Goal: Browse casually: Explore the website without a specific task or goal

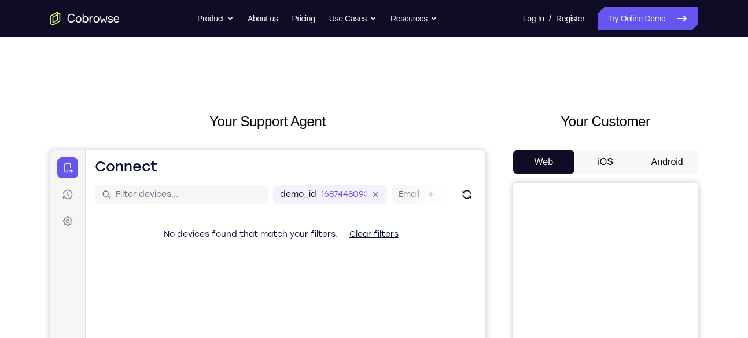
click at [647, 158] on button "Android" at bounding box center [667, 161] width 62 height 23
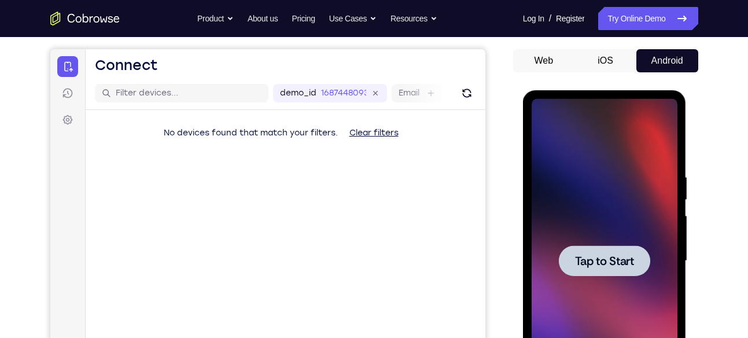
click at [619, 242] on div at bounding box center [605, 261] width 146 height 324
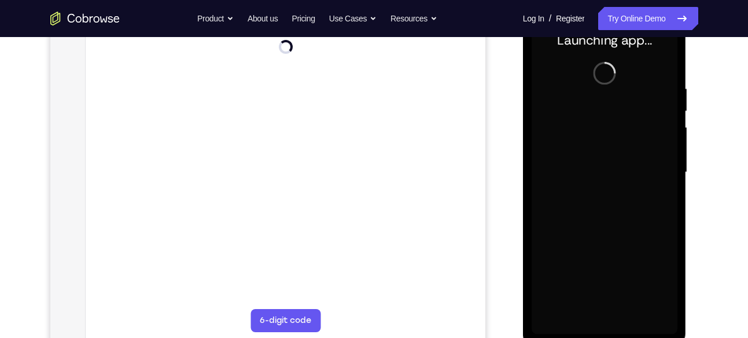
scroll to position [220, 0]
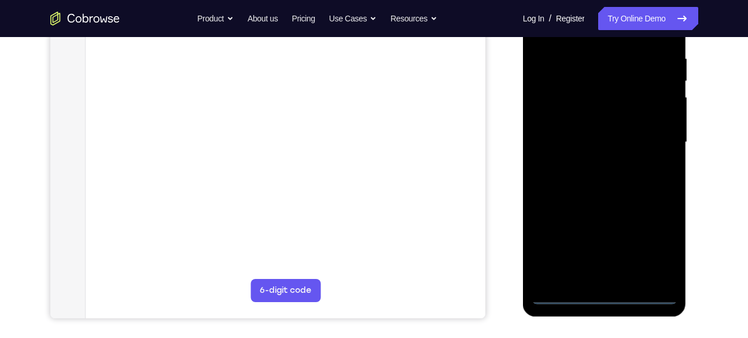
click at [609, 296] on div at bounding box center [605, 142] width 146 height 324
click at [657, 250] on div at bounding box center [605, 142] width 146 height 324
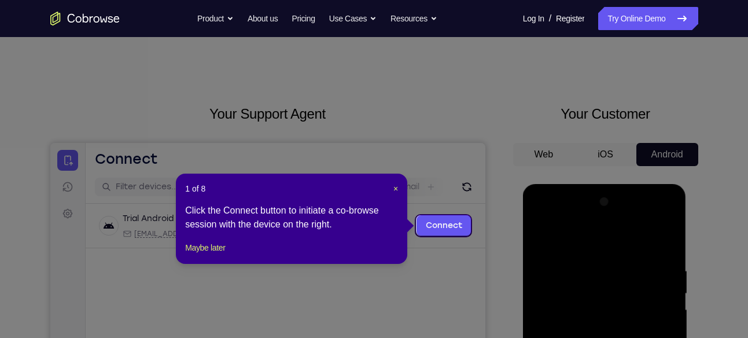
scroll to position [8, 0]
click at [396, 189] on span "×" at bounding box center [395, 187] width 5 height 9
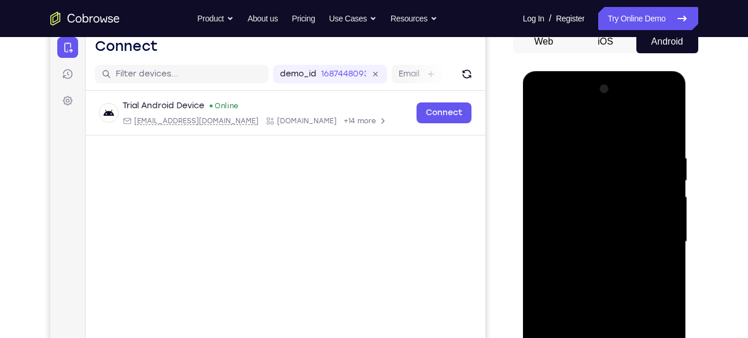
scroll to position [123, 0]
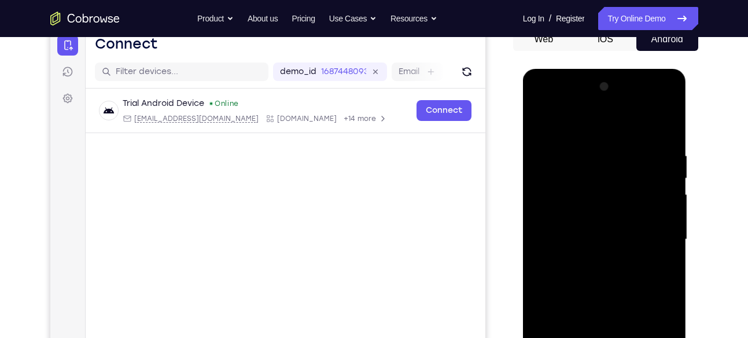
click at [589, 127] on div at bounding box center [605, 240] width 146 height 324
click at [660, 237] on div at bounding box center [605, 240] width 146 height 324
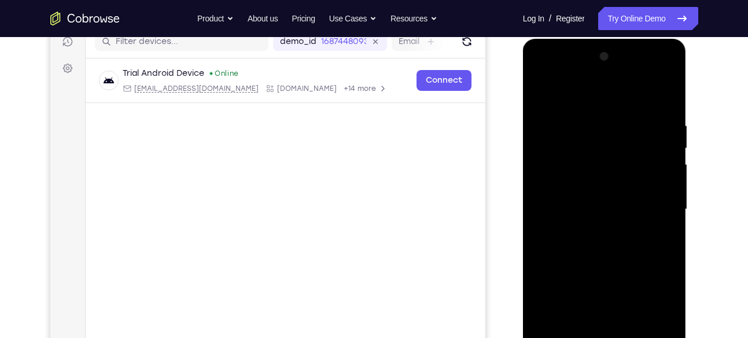
scroll to position [152, 0]
click at [589, 230] on div at bounding box center [605, 210] width 146 height 324
click at [595, 197] on div at bounding box center [605, 210] width 146 height 324
click at [596, 194] on div at bounding box center [605, 210] width 146 height 324
click at [597, 207] on div at bounding box center [605, 210] width 146 height 324
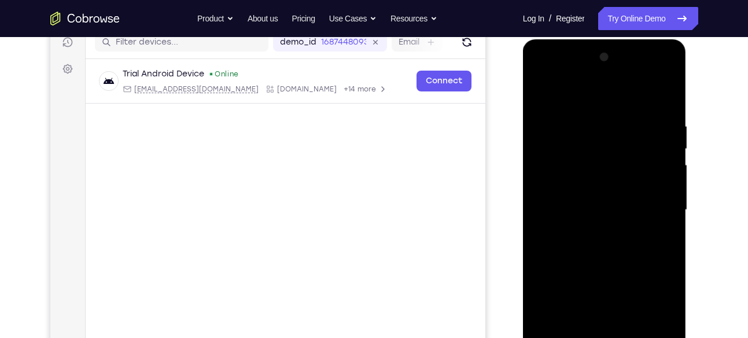
click at [597, 207] on div at bounding box center [605, 210] width 146 height 324
click at [615, 210] on div at bounding box center [605, 210] width 146 height 324
click at [616, 244] on div at bounding box center [605, 210] width 146 height 324
click at [616, 246] on div at bounding box center [605, 210] width 146 height 324
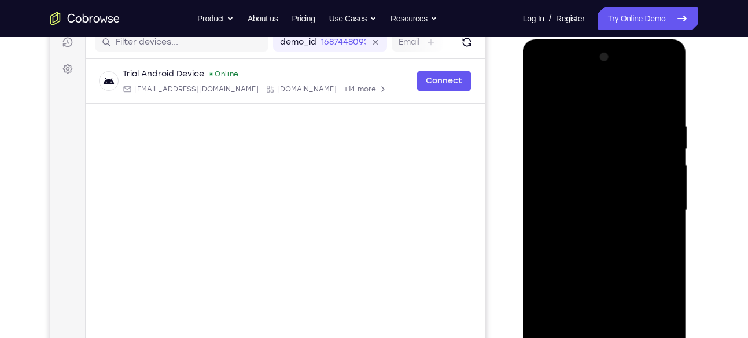
click at [616, 246] on div at bounding box center [605, 210] width 146 height 324
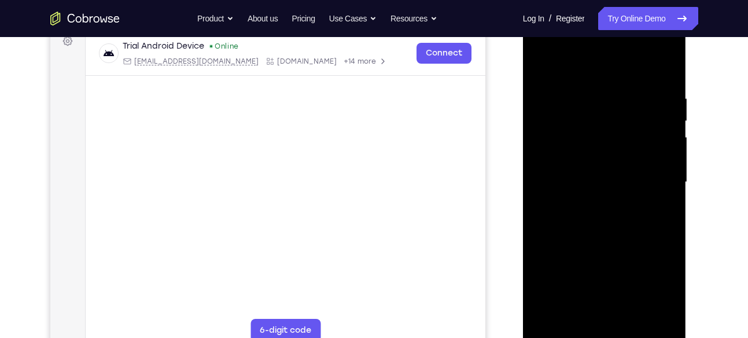
scroll to position [179, 0]
click at [661, 80] on div at bounding box center [605, 183] width 146 height 324
click at [636, 315] on div at bounding box center [605, 183] width 146 height 324
click at [623, 244] on div at bounding box center [605, 183] width 146 height 324
click at [609, 153] on div at bounding box center [605, 183] width 146 height 324
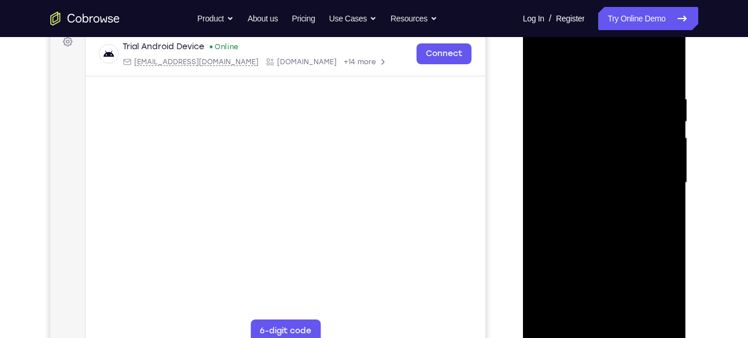
click at [594, 305] on div at bounding box center [605, 183] width 146 height 324
click at [594, 314] on div at bounding box center [605, 183] width 146 height 324
click at [624, 233] on div at bounding box center [605, 183] width 146 height 324
click at [607, 111] on div at bounding box center [605, 183] width 146 height 324
click at [638, 314] on div at bounding box center [605, 183] width 146 height 324
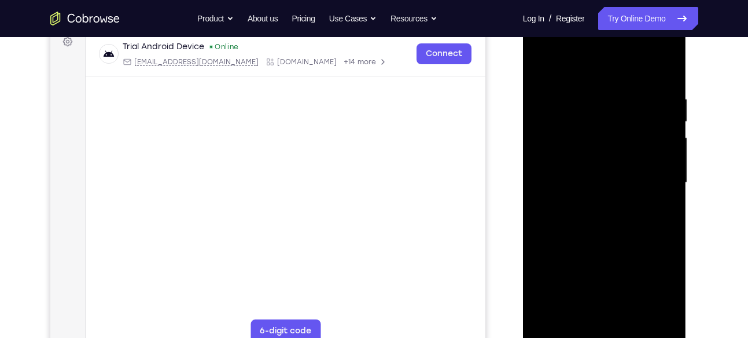
drag, startPoint x: 603, startPoint y: 246, endPoint x: 610, endPoint y: 113, distance: 132.6
click at [610, 113] on div at bounding box center [605, 183] width 146 height 324
drag, startPoint x: 607, startPoint y: 263, endPoint x: 625, endPoint y: 93, distance: 170.4
click at [625, 93] on div at bounding box center [605, 183] width 146 height 324
drag, startPoint x: 605, startPoint y: 275, endPoint x: 629, endPoint y: 135, distance: 142.0
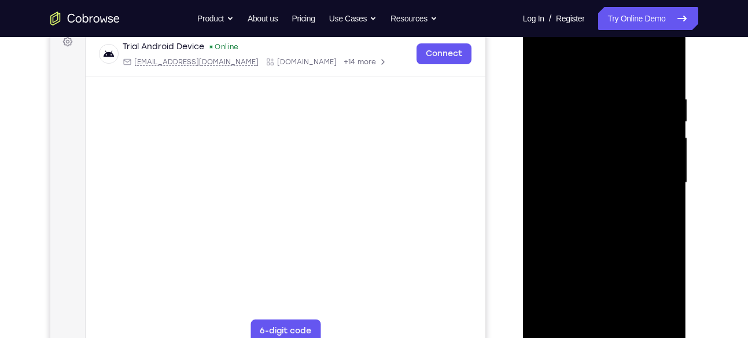
click at [629, 135] on div at bounding box center [605, 183] width 146 height 324
drag, startPoint x: 593, startPoint y: 267, endPoint x: 619, endPoint y: 131, distance: 139.0
click at [619, 131] on div at bounding box center [605, 183] width 146 height 324
click at [607, 209] on div at bounding box center [605, 183] width 146 height 324
drag, startPoint x: 595, startPoint y: 282, endPoint x: 598, endPoint y: 246, distance: 35.9
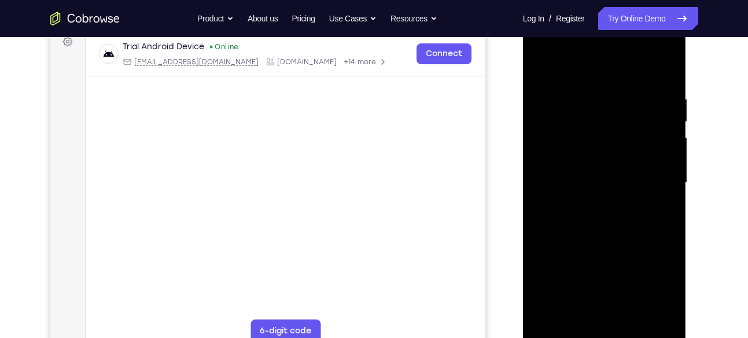
click at [598, 246] on div at bounding box center [605, 183] width 146 height 324
click at [603, 138] on div at bounding box center [605, 183] width 146 height 324
click at [654, 316] on div at bounding box center [605, 183] width 146 height 324
click at [566, 335] on div at bounding box center [605, 183] width 146 height 324
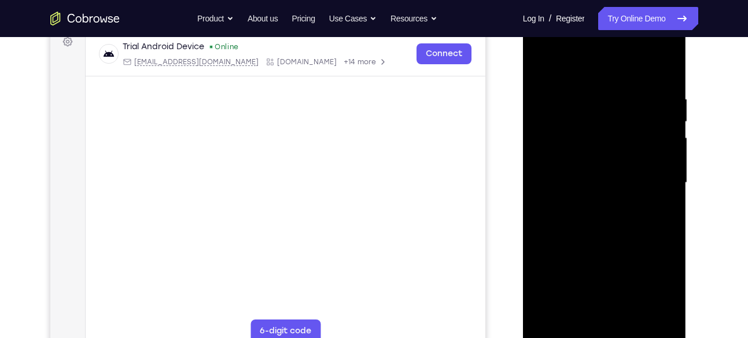
click at [573, 312] on div at bounding box center [605, 183] width 146 height 324
click at [539, 278] on div at bounding box center [605, 183] width 146 height 324
click at [615, 291] on div at bounding box center [605, 183] width 146 height 324
drag, startPoint x: 591, startPoint y: 247, endPoint x: 563, endPoint y: 275, distance: 39.7
click at [563, 275] on div at bounding box center [605, 183] width 146 height 324
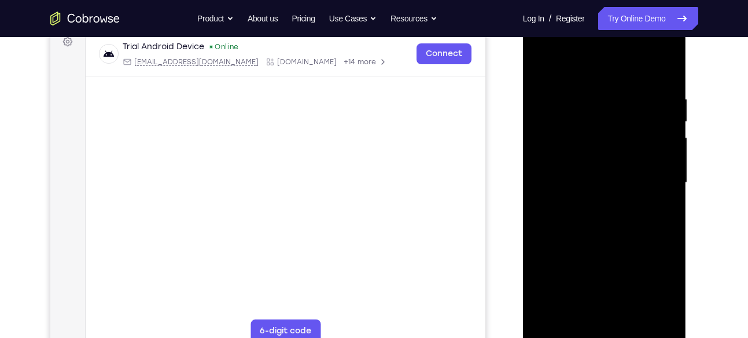
click at [563, 275] on div at bounding box center [605, 183] width 146 height 324
click at [633, 254] on div at bounding box center [605, 183] width 146 height 324
click at [606, 269] on div at bounding box center [605, 183] width 146 height 324
click at [657, 213] on div at bounding box center [605, 183] width 146 height 324
click at [642, 251] on div at bounding box center [605, 183] width 146 height 324
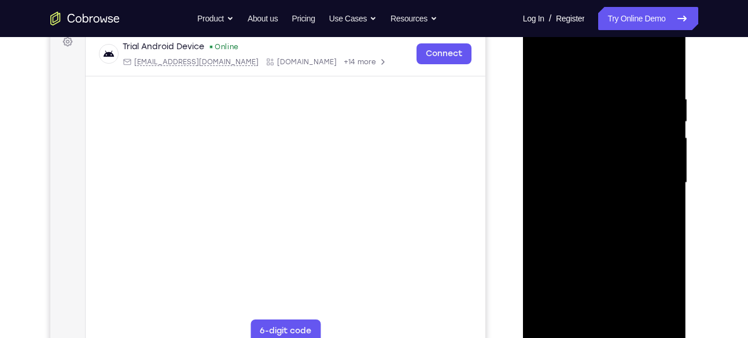
click at [591, 273] on div at bounding box center [605, 183] width 146 height 324
click at [567, 276] on div at bounding box center [605, 183] width 146 height 324
click at [602, 316] on div at bounding box center [605, 183] width 146 height 324
click at [617, 253] on div at bounding box center [605, 183] width 146 height 324
click at [643, 267] on div at bounding box center [605, 183] width 146 height 324
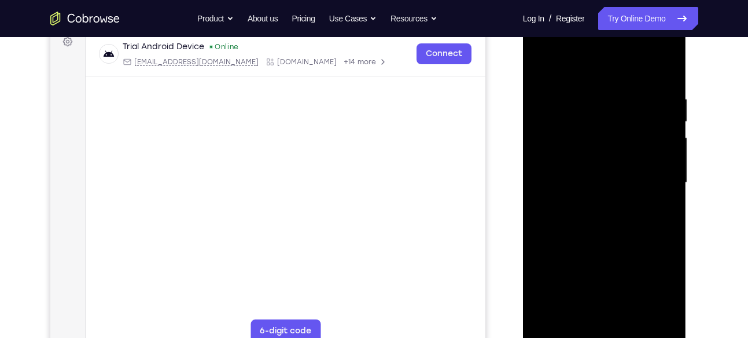
click at [617, 290] on div at bounding box center [605, 183] width 146 height 324
click at [614, 315] on div at bounding box center [605, 183] width 146 height 324
click at [601, 267] on div at bounding box center [605, 183] width 146 height 324
click at [654, 248] on div at bounding box center [605, 183] width 146 height 324
click at [643, 270] on div at bounding box center [605, 183] width 146 height 324
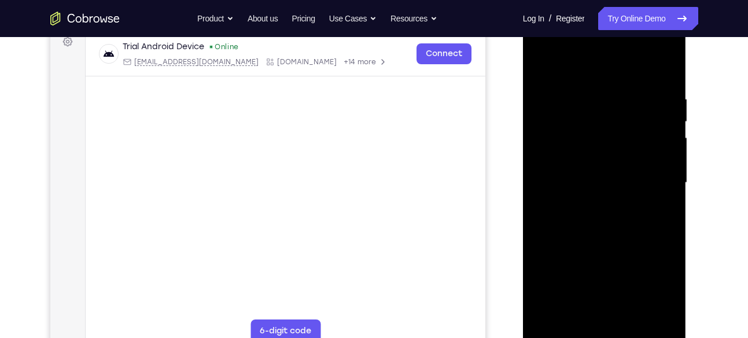
click at [660, 294] on div at bounding box center [605, 183] width 146 height 324
click at [604, 312] on div at bounding box center [605, 183] width 146 height 324
click at [566, 271] on div at bounding box center [605, 183] width 146 height 324
click at [671, 250] on div at bounding box center [605, 183] width 146 height 324
click at [580, 273] on div at bounding box center [605, 183] width 146 height 324
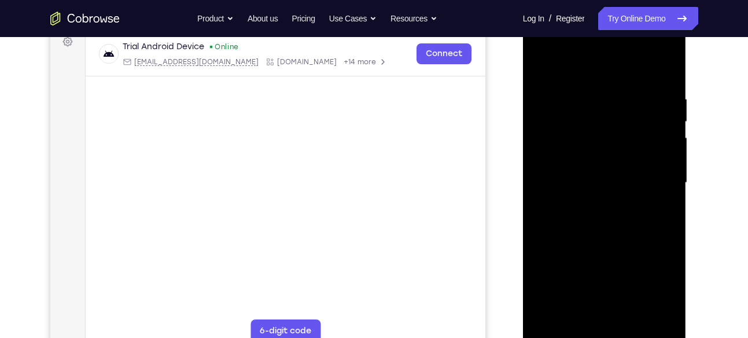
click at [631, 251] on div at bounding box center [605, 183] width 146 height 324
click at [602, 269] on div at bounding box center [605, 183] width 146 height 324
click at [664, 211] on div at bounding box center [605, 183] width 146 height 324
drag, startPoint x: 649, startPoint y: 134, endPoint x: 650, endPoint y: 187, distance: 53.2
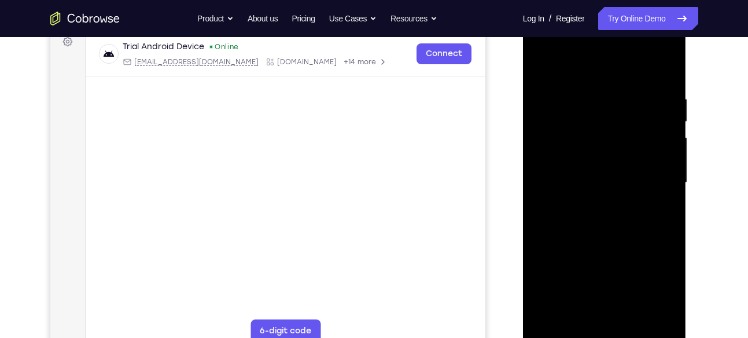
click at [650, 187] on div at bounding box center [605, 183] width 146 height 324
drag, startPoint x: 656, startPoint y: 122, endPoint x: 670, endPoint y: -43, distance: 166.0
click at [670, 12] on html "Online web based iOS Simulators and Android Emulators. Run iPhone, iPad, Mobile…" at bounding box center [605, 185] width 165 height 347
click at [639, 270] on div at bounding box center [605, 183] width 146 height 324
click at [603, 274] on div at bounding box center [605, 183] width 146 height 324
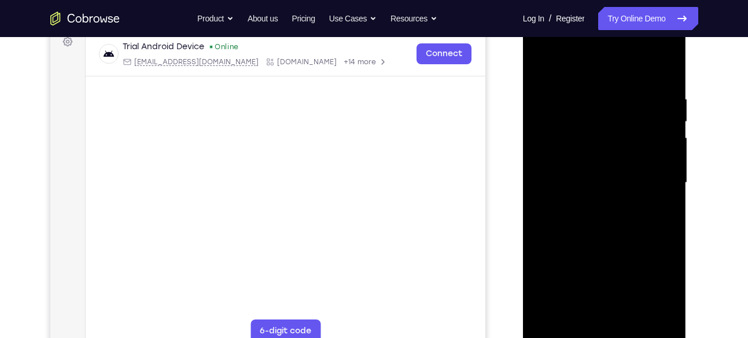
click at [642, 272] on div at bounding box center [605, 183] width 146 height 324
click at [603, 272] on div at bounding box center [605, 183] width 146 height 324
click at [662, 209] on div at bounding box center [605, 183] width 146 height 324
click at [563, 271] on div at bounding box center [605, 183] width 146 height 324
click at [606, 269] on div at bounding box center [605, 183] width 146 height 324
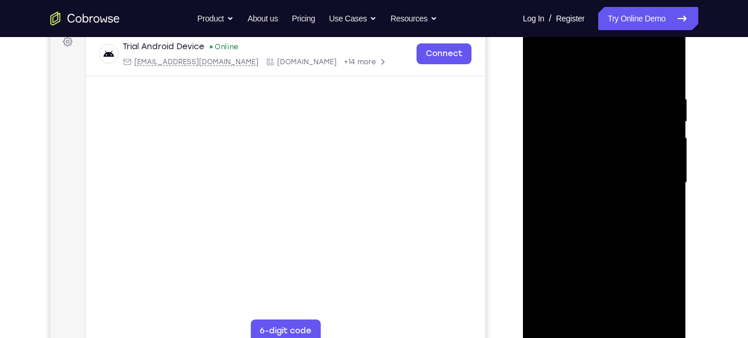
click at [600, 315] on div at bounding box center [605, 183] width 146 height 324
click at [656, 255] on div at bounding box center [605, 183] width 146 height 324
click at [574, 270] on div at bounding box center [605, 183] width 146 height 324
click at [567, 272] on div at bounding box center [605, 183] width 146 height 324
click at [578, 272] on div at bounding box center [605, 183] width 146 height 324
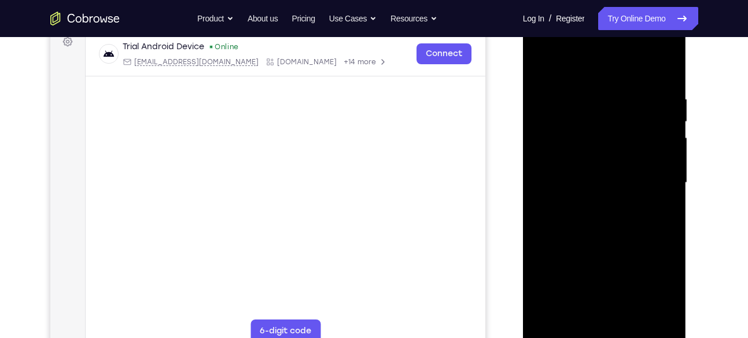
click at [615, 272] on div at bounding box center [605, 183] width 146 height 324
click at [565, 274] on div at bounding box center [605, 183] width 146 height 324
click at [660, 207] on div at bounding box center [605, 183] width 146 height 324
drag, startPoint x: 656, startPoint y: 122, endPoint x: 659, endPoint y: 86, distance: 36.0
click at [659, 86] on div at bounding box center [605, 183] width 146 height 324
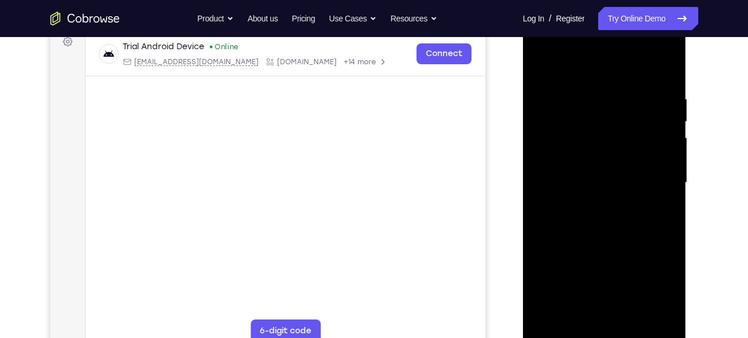
drag, startPoint x: 645, startPoint y: 126, endPoint x: 653, endPoint y: 54, distance: 71.5
click at [653, 54] on div at bounding box center [605, 183] width 146 height 324
click at [594, 245] on div at bounding box center [605, 183] width 146 height 324
click at [598, 313] on div at bounding box center [605, 183] width 146 height 324
click at [605, 259] on div at bounding box center [605, 183] width 146 height 324
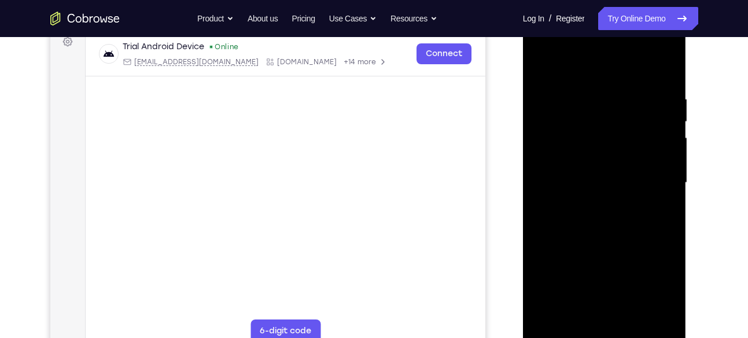
click at [673, 289] on div at bounding box center [605, 183] width 146 height 324
click at [607, 274] on div at bounding box center [605, 183] width 146 height 324
click at [565, 272] on div at bounding box center [605, 183] width 146 height 324
click at [633, 248] on div at bounding box center [605, 183] width 146 height 324
click at [614, 305] on div at bounding box center [605, 183] width 146 height 324
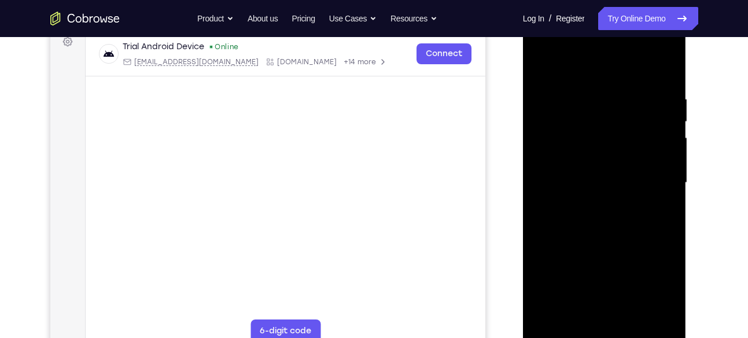
click at [643, 274] on div at bounding box center [605, 183] width 146 height 324
click at [577, 273] on div at bounding box center [605, 183] width 146 height 324
click at [616, 268] on div at bounding box center [605, 183] width 146 height 324
click at [576, 290] on div at bounding box center [605, 183] width 146 height 324
click at [654, 292] on div at bounding box center [605, 183] width 146 height 324
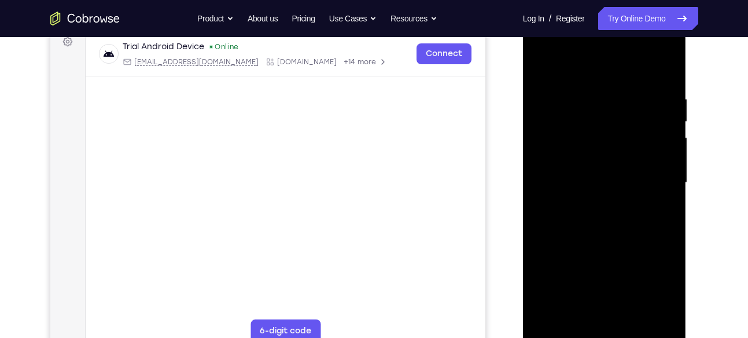
click at [565, 275] on div at bounding box center [605, 183] width 146 height 324
click at [540, 274] on div at bounding box center [605, 183] width 146 height 324
click at [591, 312] on div at bounding box center [605, 183] width 146 height 324
click at [594, 273] on div at bounding box center [605, 183] width 146 height 324
click at [560, 274] on div at bounding box center [605, 183] width 146 height 324
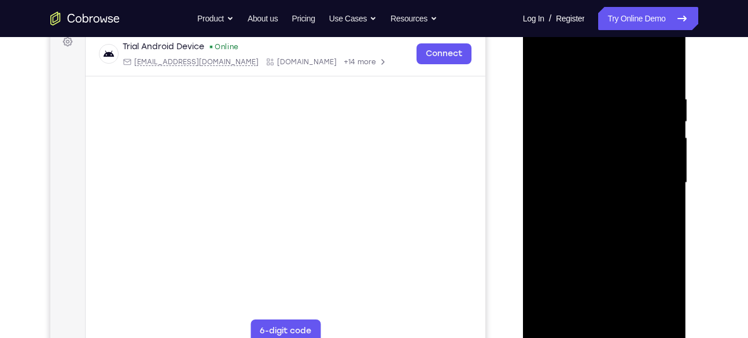
click at [629, 253] on div at bounding box center [605, 183] width 146 height 324
click at [658, 212] on div at bounding box center [605, 183] width 146 height 324
click at [541, 70] on div at bounding box center [605, 183] width 146 height 324
drag, startPoint x: 606, startPoint y: 130, endPoint x: 621, endPoint y: 267, distance: 138.5
click at [621, 267] on div at bounding box center [605, 183] width 146 height 324
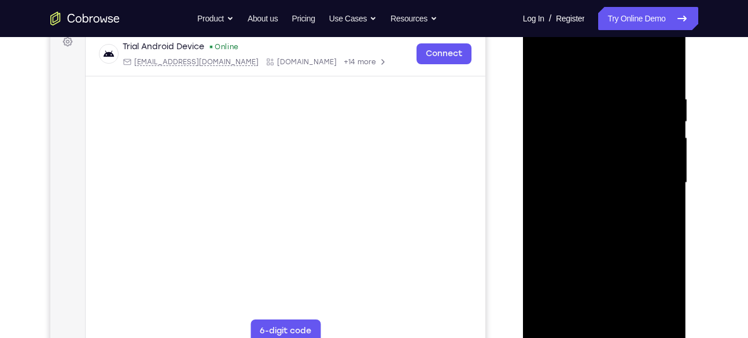
click at [619, 146] on div at bounding box center [605, 183] width 146 height 324
click at [594, 311] on div at bounding box center [605, 183] width 146 height 324
click at [587, 253] on div at bounding box center [605, 183] width 146 height 324
click at [605, 309] on div at bounding box center [605, 183] width 146 height 324
click at [659, 256] on div at bounding box center [605, 183] width 146 height 324
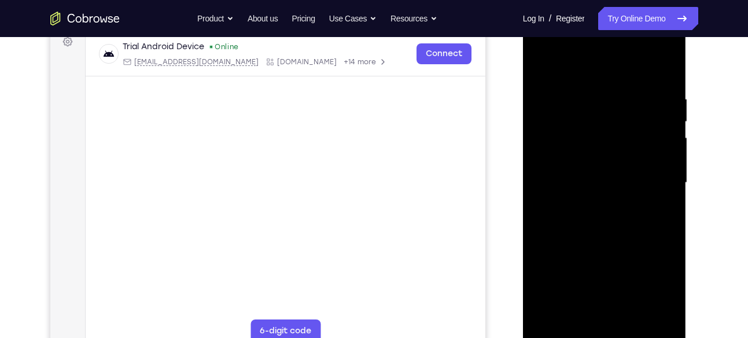
click at [605, 269] on div at bounding box center [605, 183] width 146 height 324
click at [667, 253] on div at bounding box center [605, 183] width 146 height 324
click at [631, 252] on div at bounding box center [605, 183] width 146 height 324
click at [617, 308] on div at bounding box center [605, 183] width 146 height 324
click at [618, 295] on div at bounding box center [605, 183] width 146 height 324
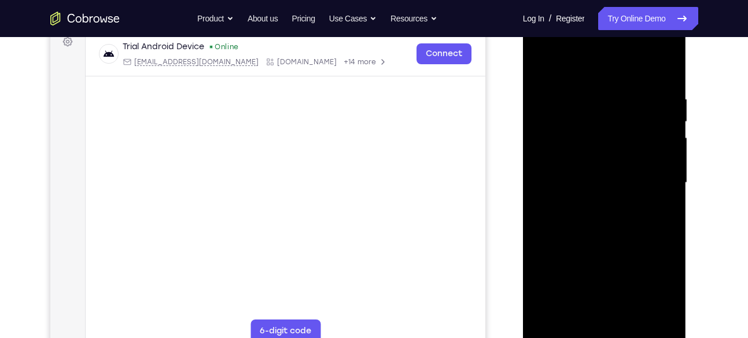
click at [591, 273] on div at bounding box center [605, 183] width 146 height 324
click at [606, 270] on div at bounding box center [605, 183] width 146 height 324
click at [606, 312] on div at bounding box center [605, 183] width 146 height 324
click at [607, 271] on div at bounding box center [605, 183] width 146 height 324
click at [564, 273] on div at bounding box center [605, 183] width 146 height 324
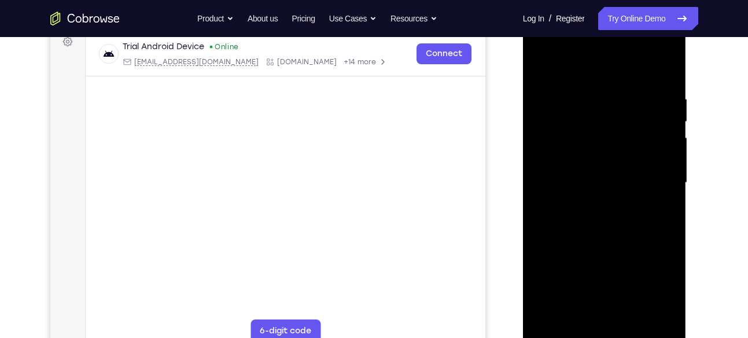
click at [631, 252] on div at bounding box center [605, 183] width 146 height 324
click at [661, 211] on div at bounding box center [605, 183] width 146 height 324
click at [653, 264] on div at bounding box center [605, 183] width 146 height 324
click at [655, 290] on div at bounding box center [605, 183] width 146 height 324
click at [635, 255] on div at bounding box center [605, 183] width 146 height 324
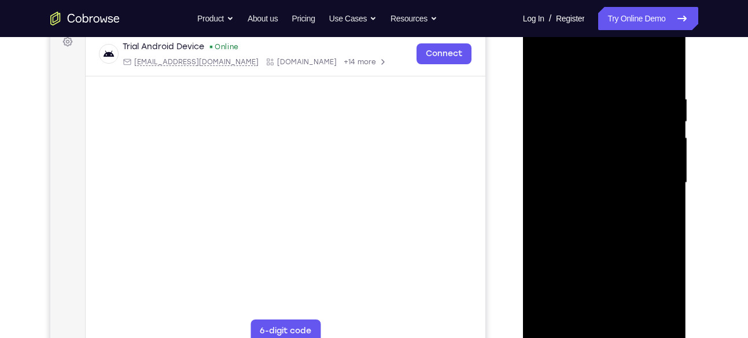
click at [668, 290] on div at bounding box center [605, 183] width 146 height 324
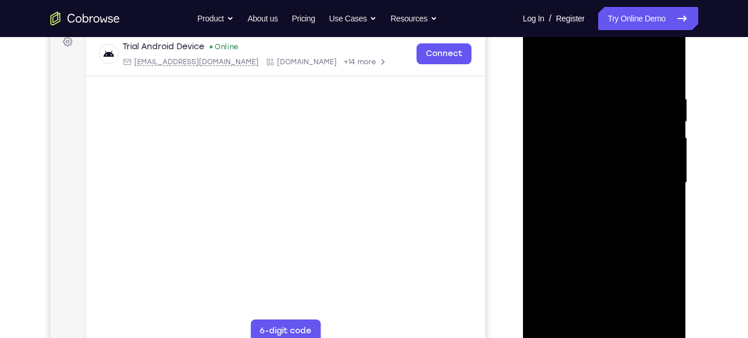
click at [668, 290] on div at bounding box center [605, 183] width 146 height 324
click at [657, 275] on div at bounding box center [605, 183] width 146 height 324
click at [655, 292] on div at bounding box center [605, 183] width 146 height 324
click at [628, 249] on div at bounding box center [605, 183] width 146 height 324
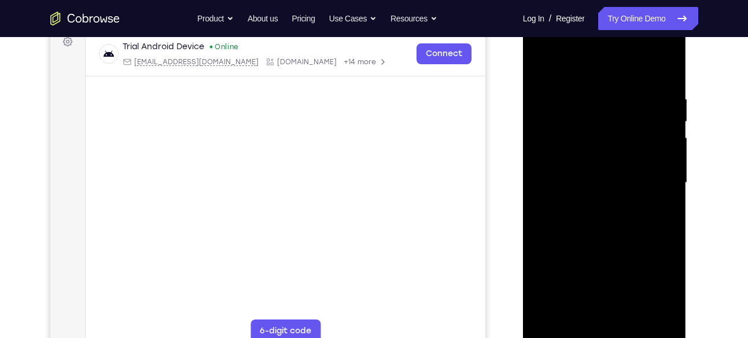
click at [607, 320] on div at bounding box center [605, 183] width 146 height 324
click at [579, 274] on div at bounding box center [605, 183] width 146 height 324
click at [615, 270] on div at bounding box center [605, 183] width 146 height 324
click at [581, 253] on div at bounding box center [605, 183] width 146 height 324
click at [587, 268] on div at bounding box center [605, 183] width 146 height 324
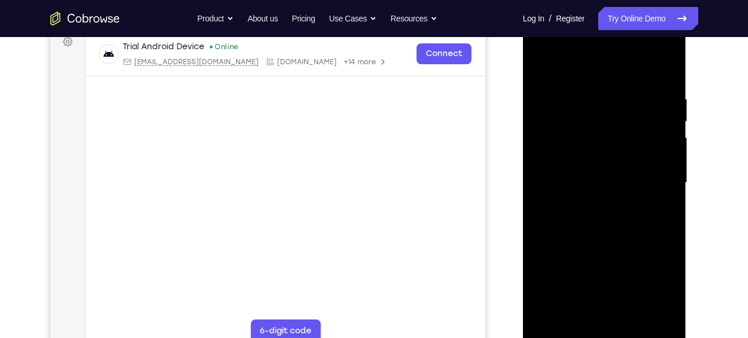
click at [581, 254] on div at bounding box center [605, 183] width 146 height 324
click at [567, 270] on div at bounding box center [605, 183] width 146 height 324
click at [631, 272] on div at bounding box center [605, 183] width 146 height 324
click at [563, 270] on div at bounding box center [605, 183] width 146 height 324
click at [659, 212] on div at bounding box center [605, 183] width 146 height 324
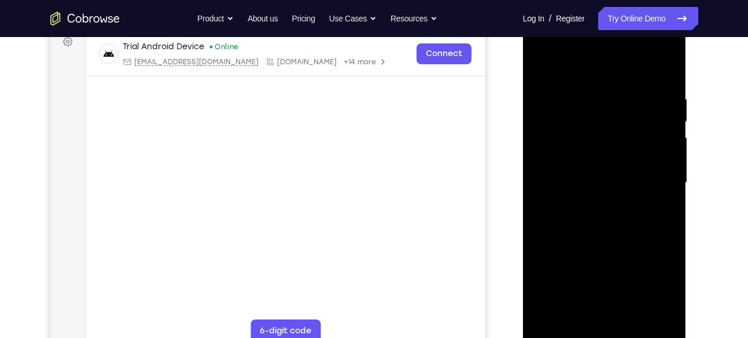
click at [617, 255] on div at bounding box center [605, 183] width 146 height 324
click at [538, 272] on div at bounding box center [605, 183] width 146 height 324
click at [606, 270] on div at bounding box center [605, 183] width 146 height 324
click at [630, 275] on div at bounding box center [605, 183] width 146 height 324
click at [622, 309] on div at bounding box center [605, 183] width 146 height 324
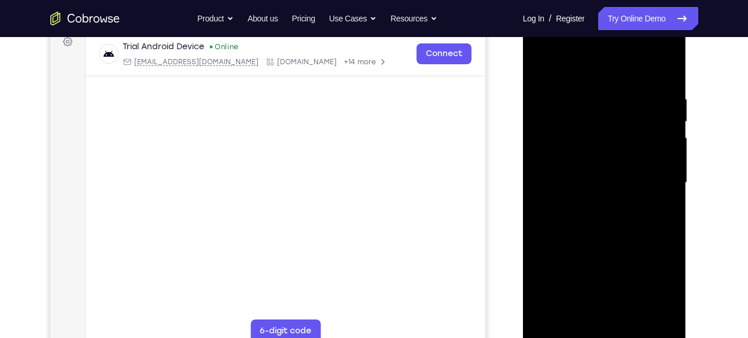
click at [634, 252] on div at bounding box center [605, 183] width 146 height 324
click at [578, 256] on div at bounding box center [605, 183] width 146 height 324
click at [586, 253] on div at bounding box center [605, 183] width 146 height 324
click at [589, 266] on div at bounding box center [605, 183] width 146 height 324
click at [596, 311] on div at bounding box center [605, 183] width 146 height 324
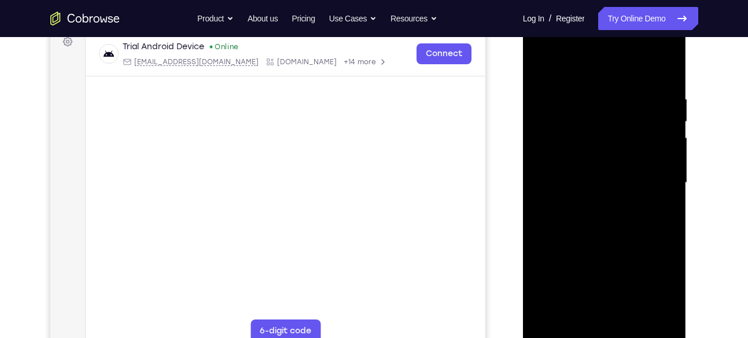
click at [650, 293] on div at bounding box center [605, 183] width 146 height 324
click at [673, 294] on div at bounding box center [605, 183] width 146 height 324
click at [660, 295] on div at bounding box center [605, 183] width 146 height 324
click at [631, 250] on div at bounding box center [605, 183] width 146 height 324
click at [607, 312] on div at bounding box center [605, 183] width 146 height 324
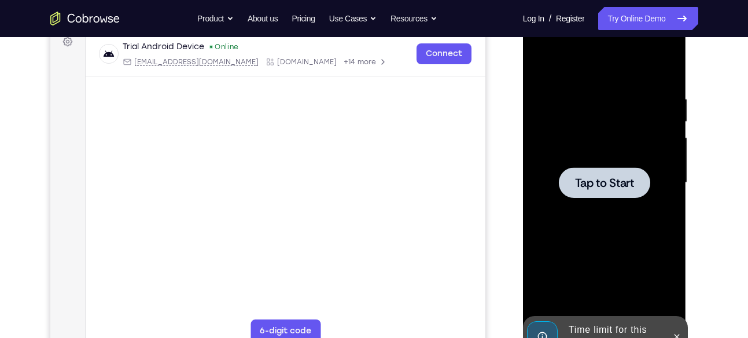
click at [646, 272] on div at bounding box center [605, 183] width 146 height 324
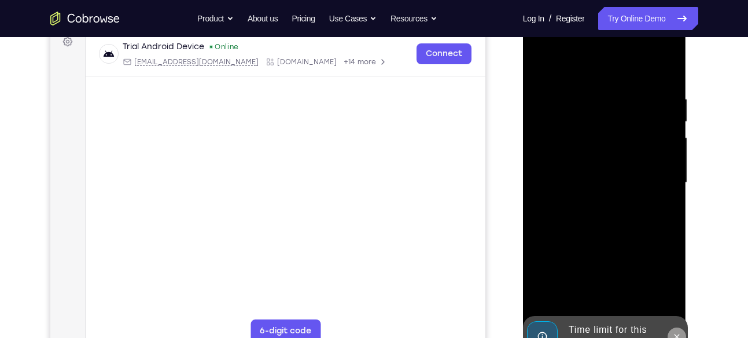
click at [673, 330] on button at bounding box center [677, 336] width 19 height 19
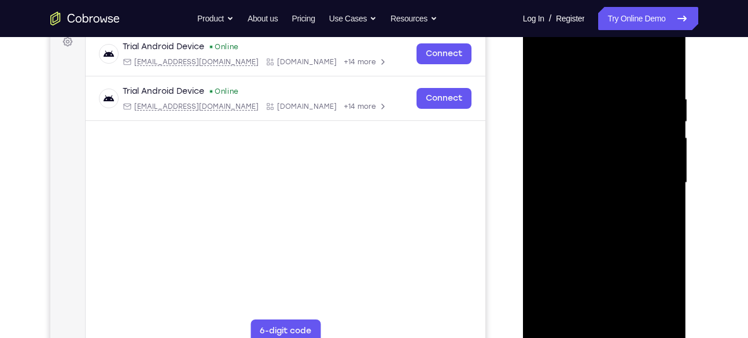
click at [609, 332] on div at bounding box center [605, 183] width 146 height 324
click at [648, 292] on div at bounding box center [605, 183] width 146 height 324
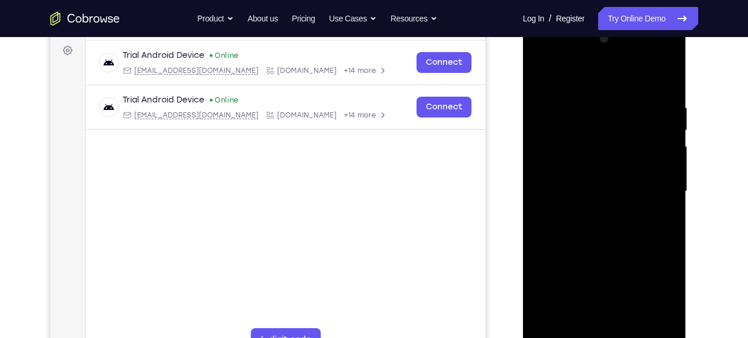
scroll to position [169, 0]
click at [637, 86] on div at bounding box center [605, 193] width 146 height 324
click at [655, 179] on div at bounding box center [605, 193] width 146 height 324
click at [594, 213] on div at bounding box center [605, 193] width 146 height 324
click at [605, 176] on div at bounding box center [605, 193] width 146 height 324
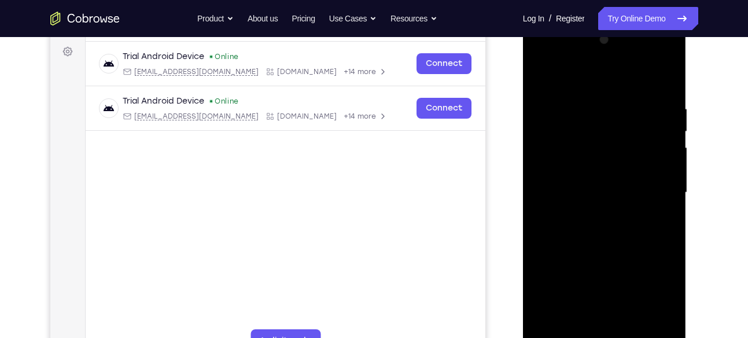
click at [606, 173] on div at bounding box center [605, 193] width 146 height 324
click at [603, 192] on div at bounding box center [605, 193] width 146 height 324
click at [618, 234] on div at bounding box center [605, 193] width 146 height 324
click at [621, 230] on div at bounding box center [605, 193] width 146 height 324
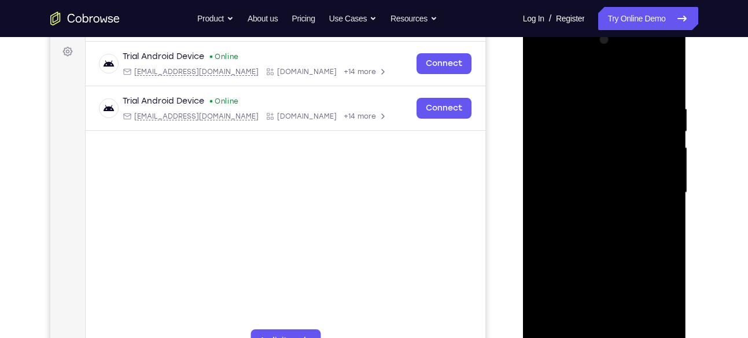
click at [621, 230] on div at bounding box center [605, 193] width 146 height 324
click at [621, 231] on div at bounding box center [605, 193] width 146 height 324
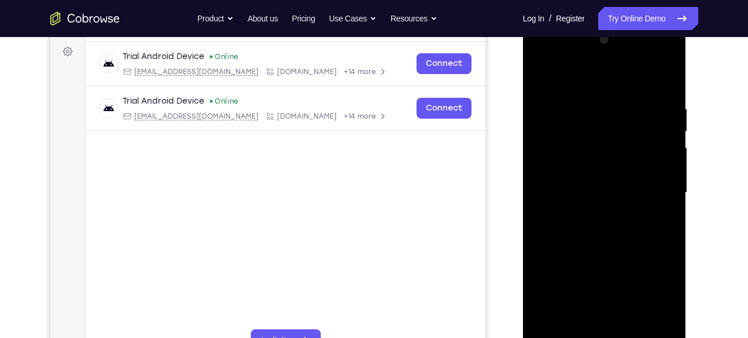
click at [598, 76] on div at bounding box center [605, 193] width 146 height 324
drag, startPoint x: 631, startPoint y: 322, endPoint x: 623, endPoint y: 228, distance: 94.6
click at [623, 228] on div at bounding box center [605, 193] width 146 height 324
click at [623, 233] on div at bounding box center [605, 193] width 146 height 324
click at [633, 330] on div at bounding box center [605, 193] width 146 height 324
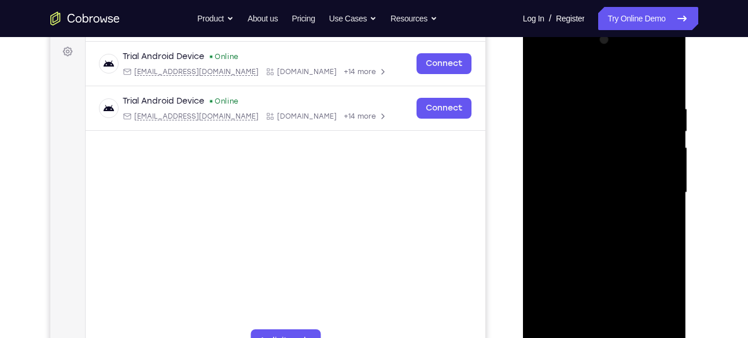
click at [597, 255] on div at bounding box center [605, 193] width 146 height 324
click at [634, 155] on div at bounding box center [605, 193] width 146 height 324
click at [592, 318] on div at bounding box center [605, 193] width 146 height 324
click at [626, 241] on div at bounding box center [605, 193] width 146 height 324
click at [591, 121] on div at bounding box center [605, 193] width 146 height 324
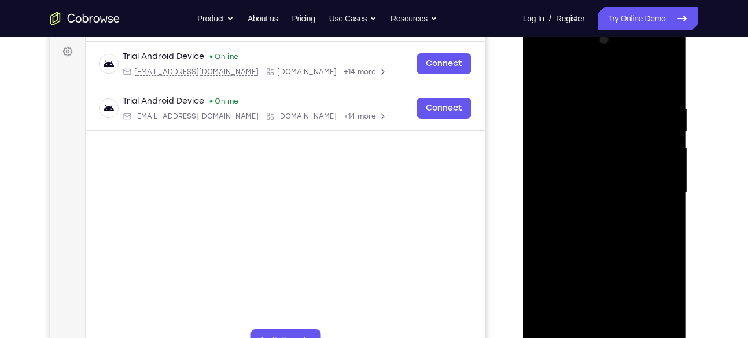
click at [616, 321] on div at bounding box center [605, 193] width 146 height 324
drag, startPoint x: 599, startPoint y: 272, endPoint x: 609, endPoint y: 54, distance: 218.3
click at [609, 54] on div at bounding box center [605, 193] width 146 height 324
drag, startPoint x: 593, startPoint y: 285, endPoint x: 599, endPoint y: 162, distance: 123.4
click at [599, 162] on div at bounding box center [605, 193] width 146 height 324
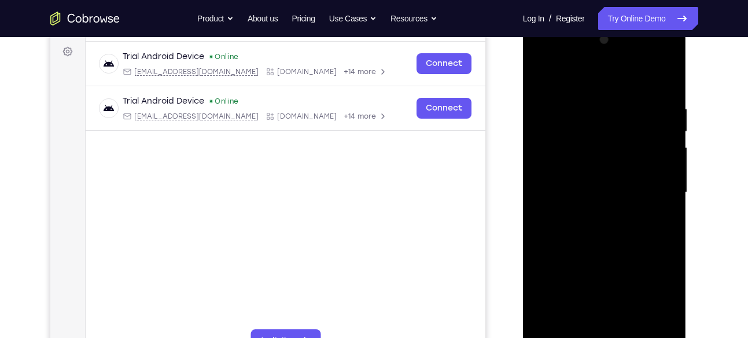
drag, startPoint x: 585, startPoint y: 255, endPoint x: 602, endPoint y: 137, distance: 119.2
click at [602, 137] on div at bounding box center [605, 193] width 146 height 324
drag, startPoint x: 574, startPoint y: 298, endPoint x: 592, endPoint y: 190, distance: 109.7
click at [592, 190] on div at bounding box center [605, 193] width 146 height 324
click at [583, 268] on div at bounding box center [605, 193] width 146 height 324
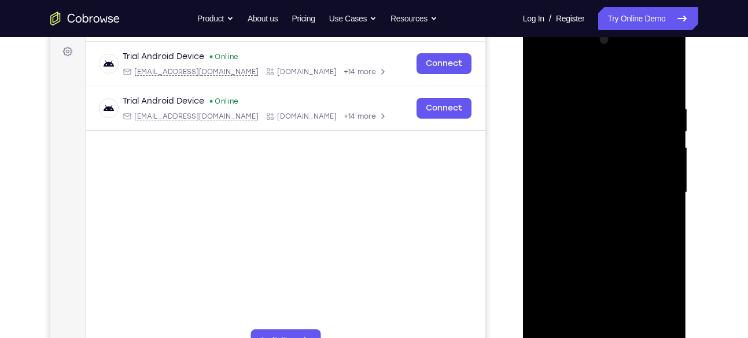
click at [598, 182] on div at bounding box center [605, 193] width 146 height 324
click at [655, 329] on div at bounding box center [605, 193] width 146 height 324
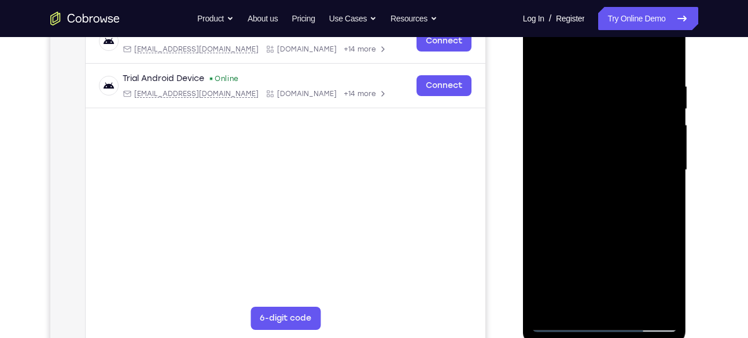
click at [562, 319] on div at bounding box center [605, 170] width 146 height 324
click at [562, 326] on div at bounding box center [605, 170] width 146 height 324
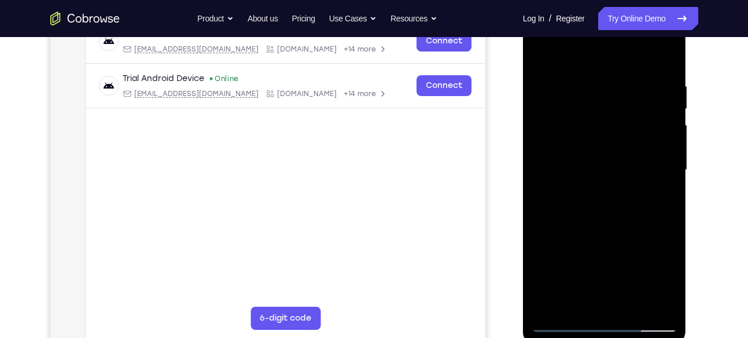
click at [562, 326] on div at bounding box center [605, 170] width 146 height 324
click at [574, 298] on div at bounding box center [605, 170] width 146 height 324
click at [654, 279] on div at bounding box center [605, 170] width 146 height 324
click at [628, 238] on div at bounding box center [605, 170] width 146 height 324
click at [622, 305] on div at bounding box center [605, 170] width 146 height 324
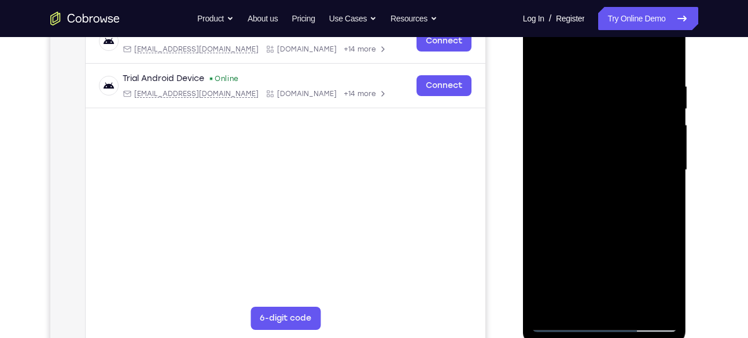
click at [641, 260] on div at bounding box center [605, 170] width 146 height 324
click at [532, 252] on div at bounding box center [605, 170] width 146 height 324
click at [599, 297] on div at bounding box center [605, 170] width 146 height 324
drag, startPoint x: 590, startPoint y: 261, endPoint x: 607, endPoint y: 259, distance: 17.6
click at [607, 259] on div at bounding box center [605, 170] width 146 height 324
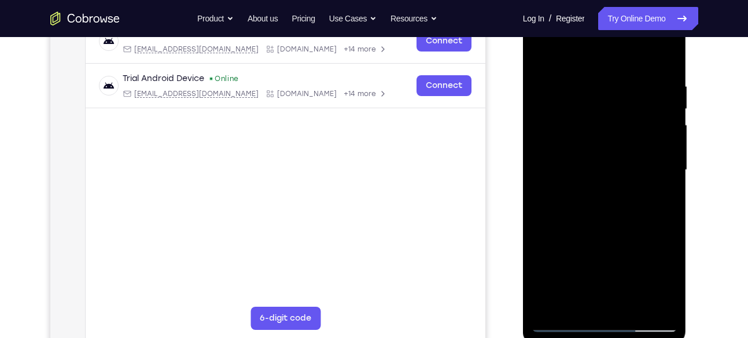
click at [607, 259] on div at bounding box center [605, 170] width 146 height 324
click at [666, 277] on div at bounding box center [605, 170] width 146 height 324
drag, startPoint x: 579, startPoint y: 257, endPoint x: 561, endPoint y: 260, distance: 18.2
click at [561, 260] on div at bounding box center [605, 170] width 146 height 324
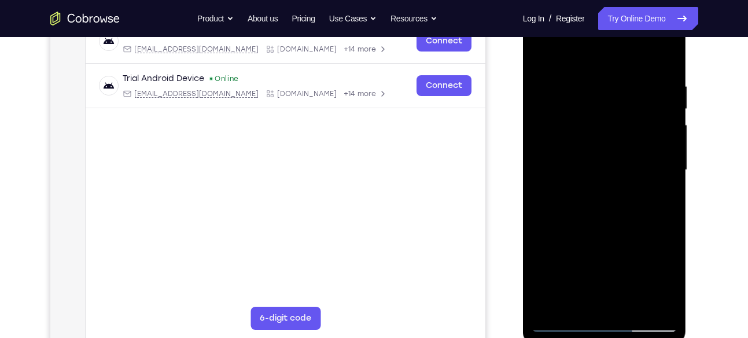
click at [602, 299] on div at bounding box center [605, 170] width 146 height 324
click at [580, 282] on div at bounding box center [605, 170] width 146 height 324
click at [659, 283] on div at bounding box center [605, 170] width 146 height 324
click at [565, 261] on div at bounding box center [605, 170] width 146 height 324
click at [653, 193] on div at bounding box center [605, 170] width 146 height 324
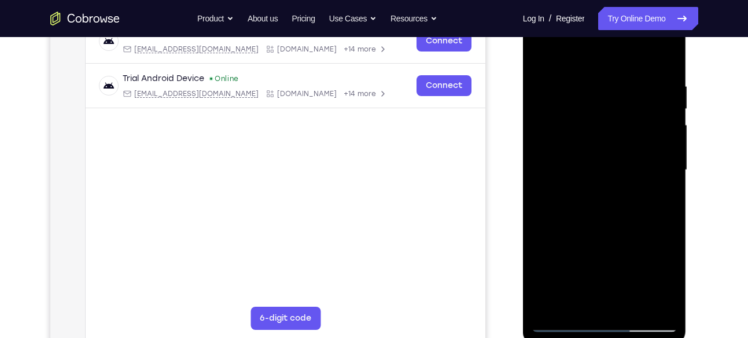
click at [658, 195] on div at bounding box center [605, 170] width 146 height 324
click at [556, 257] on div at bounding box center [605, 170] width 146 height 324
click at [591, 256] on div at bounding box center [605, 170] width 146 height 324
click at [607, 256] on div at bounding box center [605, 170] width 146 height 324
click at [640, 258] on div at bounding box center [605, 170] width 146 height 324
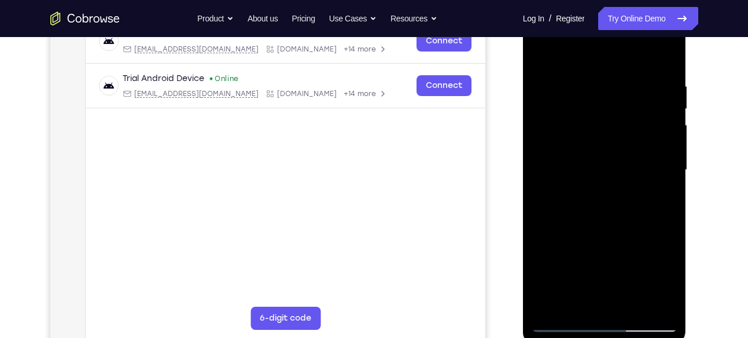
click at [659, 194] on div at bounding box center [605, 170] width 146 height 324
click at [532, 58] on div at bounding box center [605, 170] width 146 height 324
drag, startPoint x: 637, startPoint y: 120, endPoint x: 625, endPoint y: 311, distance: 190.7
click at [625, 311] on div at bounding box center [605, 170] width 146 height 324
drag, startPoint x: 615, startPoint y: 142, endPoint x: 611, endPoint y: 347, distance: 205.4
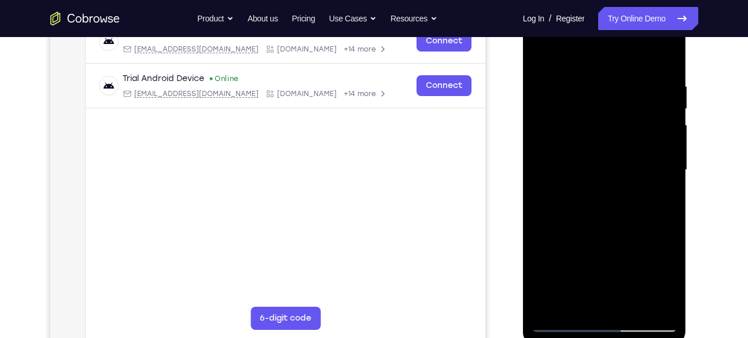
click at [611, 337] on html "Online web based iOS Simulators and Android Emulators. Run iPhone, iPad, Mobile…" at bounding box center [605, 172] width 165 height 347
drag, startPoint x: 621, startPoint y: 137, endPoint x: 617, endPoint y: 324, distance: 186.9
click at [617, 324] on div at bounding box center [605, 170] width 146 height 324
drag, startPoint x: 619, startPoint y: 106, endPoint x: 620, endPoint y: 331, distance: 224.4
click at [620, 331] on div at bounding box center [605, 170] width 146 height 324
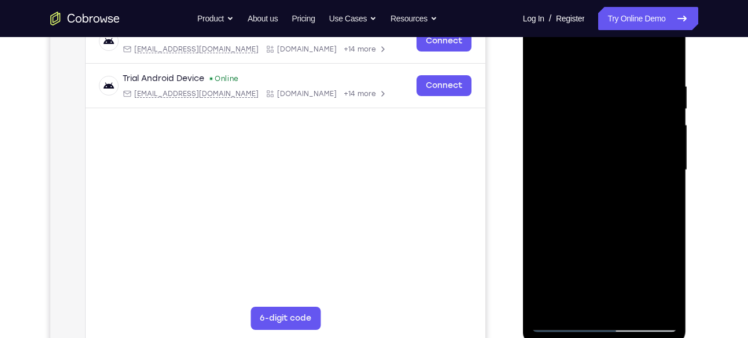
click at [626, 132] on div at bounding box center [605, 170] width 146 height 324
click at [532, 51] on div at bounding box center [605, 170] width 146 height 324
click at [536, 51] on div at bounding box center [605, 170] width 146 height 324
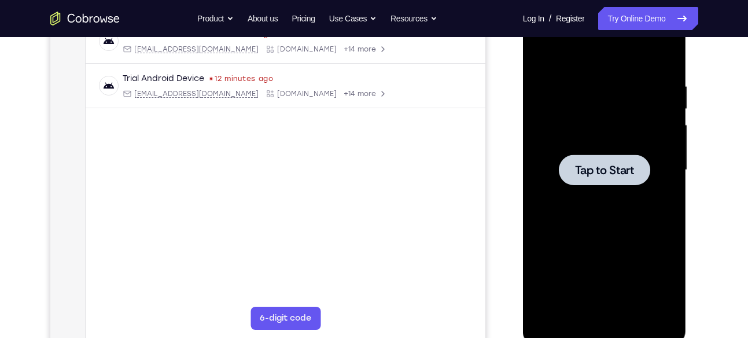
click at [658, 148] on div at bounding box center [605, 170] width 146 height 324
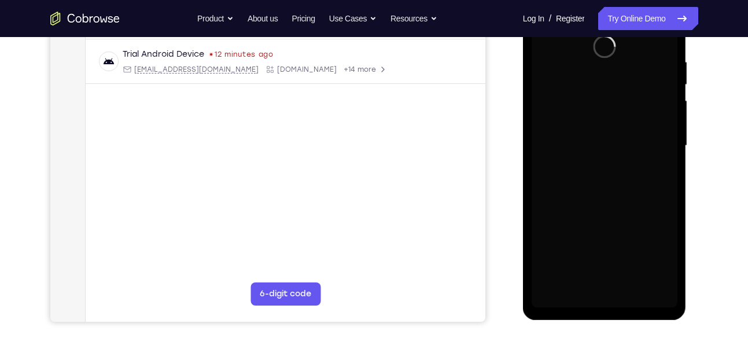
scroll to position [217, 0]
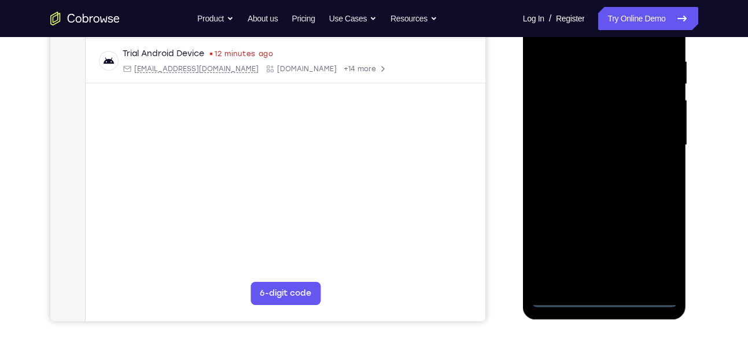
click at [605, 293] on div at bounding box center [605, 145] width 146 height 324
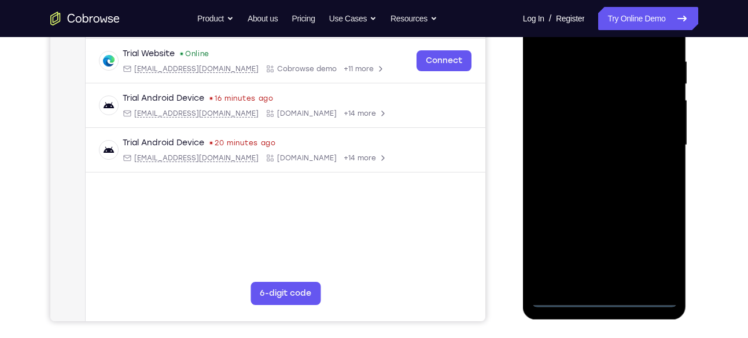
click at [606, 294] on div at bounding box center [605, 145] width 146 height 324
click at [656, 238] on div at bounding box center [605, 145] width 146 height 324
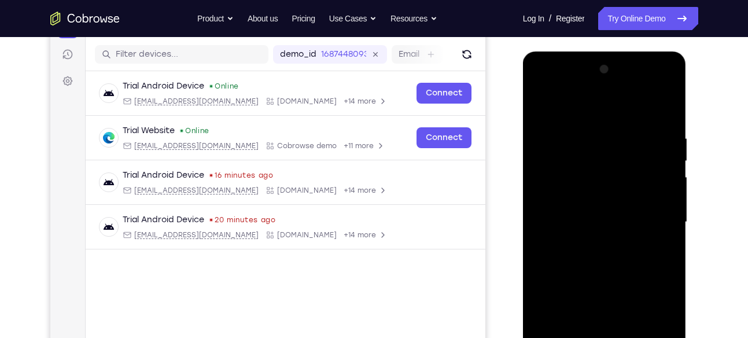
click at [587, 106] on div at bounding box center [605, 222] width 146 height 324
click at [657, 213] on div at bounding box center [605, 222] width 146 height 324
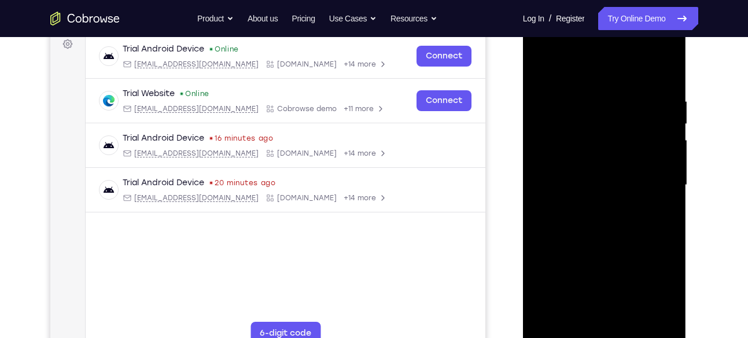
scroll to position [178, 0]
click at [618, 321] on div at bounding box center [605, 185] width 146 height 324
click at [580, 175] on div at bounding box center [605, 185] width 146 height 324
click at [591, 163] on div at bounding box center [605, 185] width 146 height 324
click at [585, 181] on div at bounding box center [605, 185] width 146 height 324
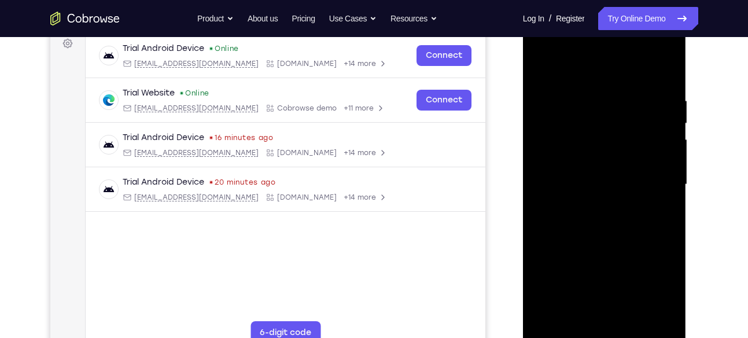
click at [589, 219] on div at bounding box center [605, 185] width 146 height 324
drag, startPoint x: 583, startPoint y: 80, endPoint x: 590, endPoint y: 64, distance: 17.9
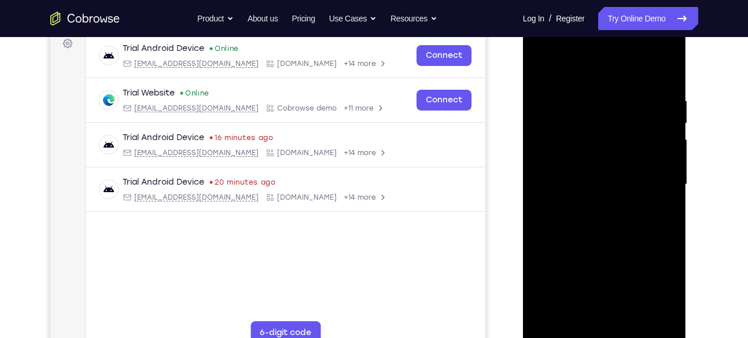
click at [590, 64] on div at bounding box center [605, 185] width 146 height 324
click at [633, 313] on div at bounding box center [605, 185] width 146 height 324
click at [643, 240] on div at bounding box center [605, 185] width 146 height 324
click at [634, 319] on div at bounding box center [605, 185] width 146 height 324
click at [620, 241] on div at bounding box center [605, 185] width 146 height 324
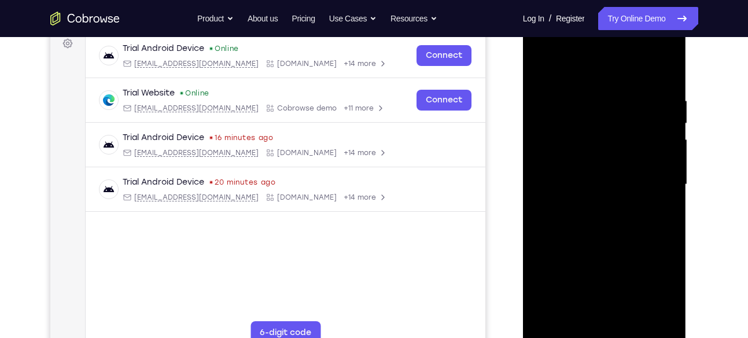
click at [656, 200] on div at bounding box center [605, 185] width 146 height 324
click at [657, 153] on div at bounding box center [605, 185] width 146 height 324
click at [603, 309] on div at bounding box center [605, 185] width 146 height 324
click at [624, 235] on div at bounding box center [605, 185] width 146 height 324
click at [599, 110] on div at bounding box center [605, 185] width 146 height 324
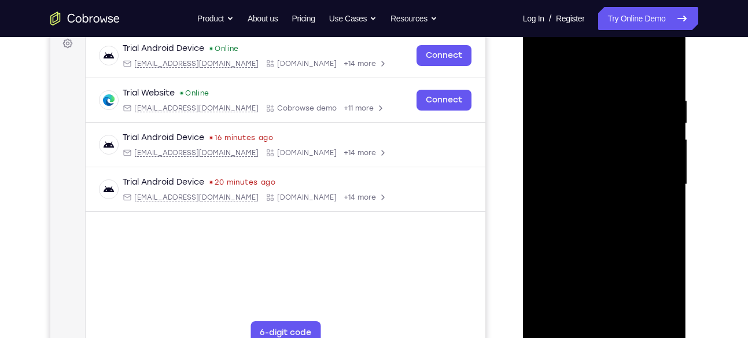
click at [595, 312] on div at bounding box center [605, 185] width 146 height 324
drag, startPoint x: 598, startPoint y: 252, endPoint x: 618, endPoint y: 119, distance: 134.0
click at [618, 119] on div at bounding box center [605, 185] width 146 height 324
drag, startPoint x: 592, startPoint y: 290, endPoint x: 626, endPoint y: 138, distance: 155.2
click at [626, 138] on div at bounding box center [605, 185] width 146 height 324
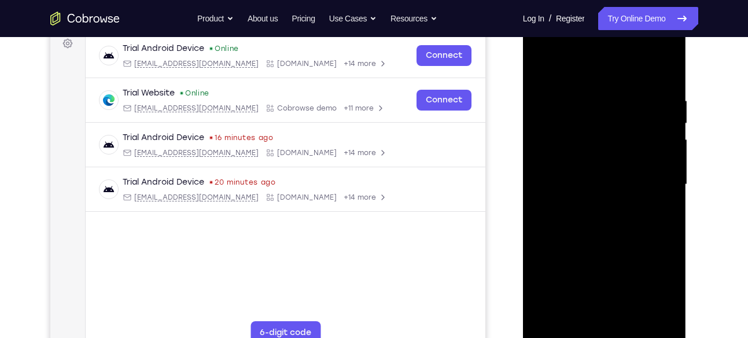
drag, startPoint x: 595, startPoint y: 278, endPoint x: 626, endPoint y: 135, distance: 146.3
click at [626, 135] on div at bounding box center [605, 185] width 146 height 324
drag, startPoint x: 588, startPoint y: 299, endPoint x: 613, endPoint y: 156, distance: 145.6
click at [613, 156] on div at bounding box center [605, 185] width 146 height 324
drag, startPoint x: 580, startPoint y: 297, endPoint x: 591, endPoint y: 235, distance: 62.3
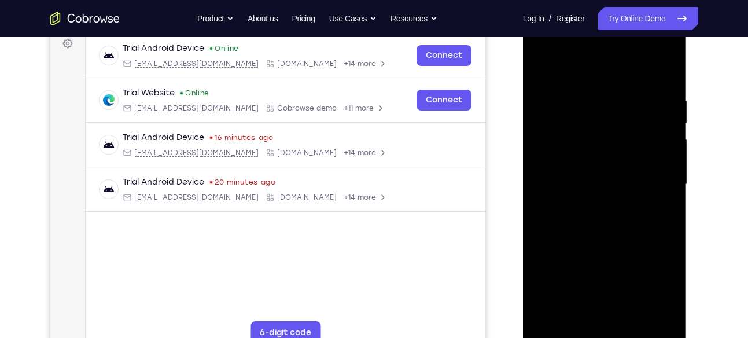
click at [591, 235] on div at bounding box center [605, 185] width 146 height 324
click at [615, 170] on div at bounding box center [605, 185] width 146 height 324
click at [662, 318] on div at bounding box center [605, 185] width 146 height 324
click at [566, 334] on div at bounding box center [605, 185] width 146 height 324
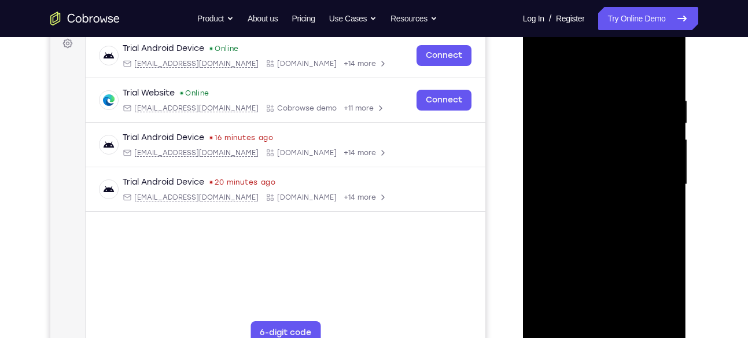
click at [566, 334] on div at bounding box center [605, 185] width 146 height 324
click at [572, 315] on div at bounding box center [605, 185] width 146 height 324
click at [641, 252] on div at bounding box center [605, 185] width 146 height 324
click at [589, 271] on div at bounding box center [605, 185] width 146 height 324
click at [565, 274] on div at bounding box center [605, 185] width 146 height 324
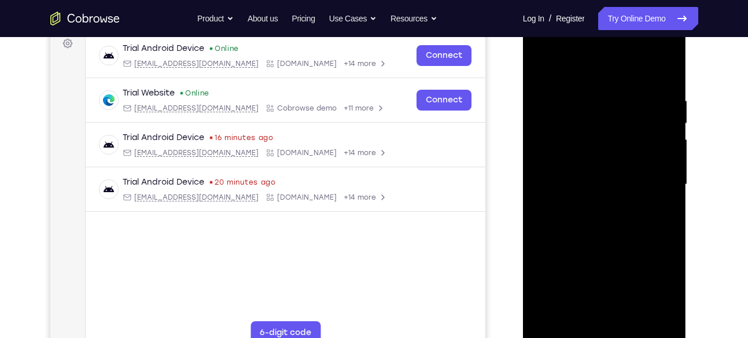
click at [657, 274] on div at bounding box center [605, 185] width 146 height 324
click at [569, 277] on div at bounding box center [605, 185] width 146 height 324
click at [609, 319] on div at bounding box center [605, 185] width 146 height 324
click at [620, 299] on div at bounding box center [605, 185] width 146 height 324
click at [580, 299] on div at bounding box center [605, 185] width 146 height 324
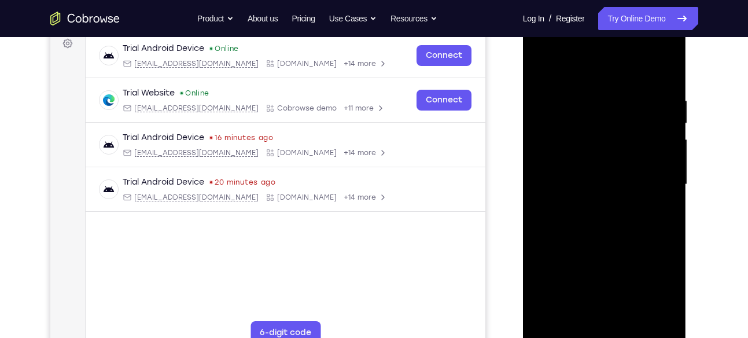
click at [605, 271] on div at bounding box center [605, 185] width 146 height 324
click at [635, 249] on div at bounding box center [605, 185] width 146 height 324
click at [658, 215] on div at bounding box center [605, 185] width 146 height 324
click at [600, 271] on div at bounding box center [605, 185] width 146 height 324
click at [588, 274] on div at bounding box center [605, 185] width 146 height 324
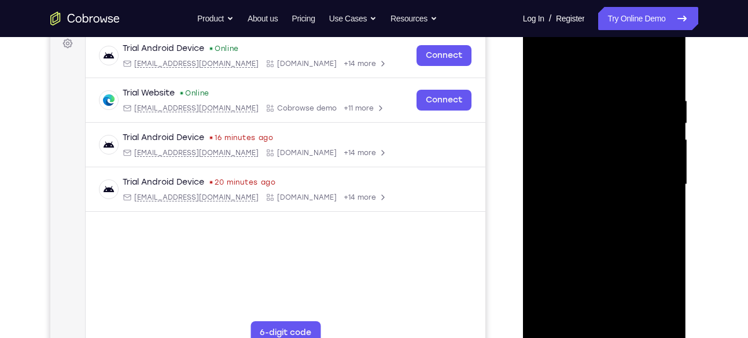
click at [640, 275] on div at bounding box center [605, 185] width 146 height 324
click at [594, 253] on div at bounding box center [605, 185] width 146 height 324
click at [580, 298] on div at bounding box center [605, 185] width 146 height 324
click at [615, 292] on div at bounding box center [605, 185] width 146 height 324
click at [539, 254] on div at bounding box center [605, 185] width 146 height 324
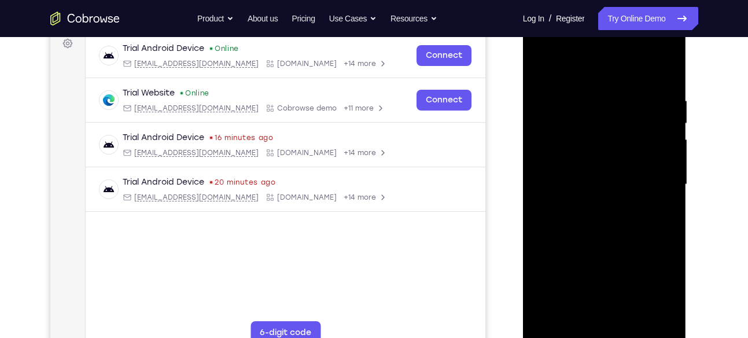
click at [606, 316] on div at bounding box center [605, 185] width 146 height 324
click at [657, 296] on div at bounding box center [605, 185] width 146 height 324
click at [591, 273] on div at bounding box center [605, 185] width 146 height 324
click at [615, 292] on div at bounding box center [605, 185] width 146 height 324
click at [578, 249] on div at bounding box center [605, 185] width 146 height 324
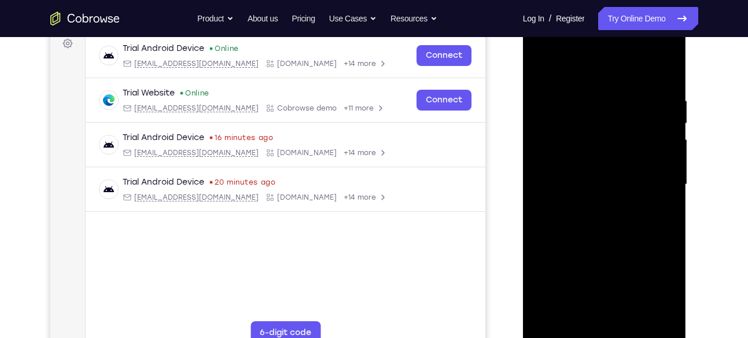
click at [615, 274] on div at bounding box center [605, 185] width 146 height 324
click at [569, 272] on div at bounding box center [605, 185] width 146 height 324
click at [662, 213] on div at bounding box center [605, 185] width 146 height 324
click at [631, 252] on div at bounding box center [605, 185] width 146 height 324
click at [563, 275] on div at bounding box center [605, 185] width 146 height 324
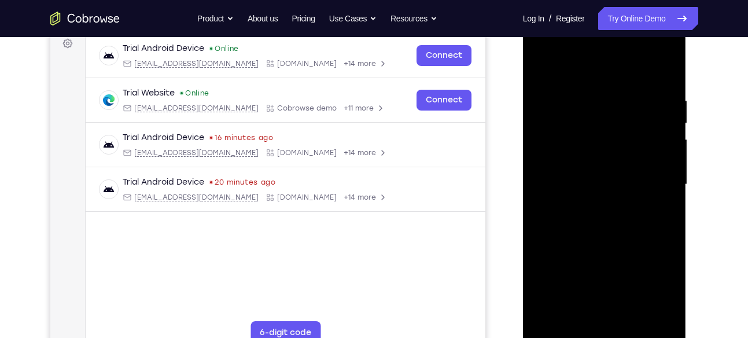
click at [614, 311] on div at bounding box center [605, 185] width 146 height 324
click at [593, 257] on div at bounding box center [605, 185] width 146 height 324
click at [606, 314] on div at bounding box center [605, 185] width 146 height 324
click at [606, 275] on div at bounding box center [605, 185] width 146 height 324
click at [592, 275] on div at bounding box center [605, 185] width 146 height 324
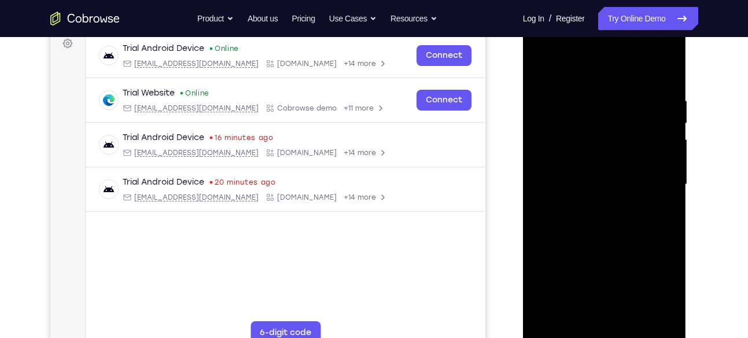
click at [631, 274] on div at bounding box center [605, 185] width 146 height 324
click at [645, 292] on div at bounding box center [605, 185] width 146 height 324
click at [646, 278] on div at bounding box center [605, 185] width 146 height 324
click at [662, 217] on div at bounding box center [605, 185] width 146 height 324
click at [606, 268] on div at bounding box center [605, 185] width 146 height 324
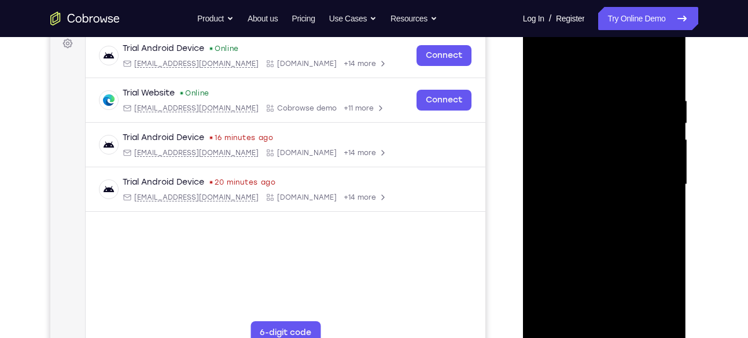
click at [630, 257] on div at bounding box center [605, 185] width 146 height 324
click at [610, 318] on div at bounding box center [605, 185] width 146 height 324
click at [577, 274] on div at bounding box center [605, 185] width 146 height 324
click at [548, 275] on div at bounding box center [605, 185] width 146 height 324
click at [595, 312] on div at bounding box center [605, 185] width 146 height 324
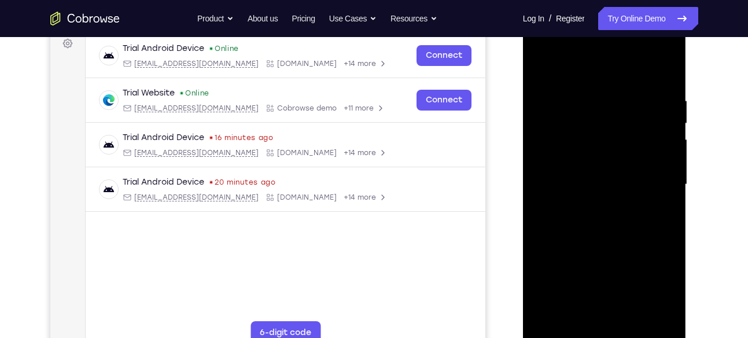
click at [564, 277] on div at bounding box center [605, 185] width 146 height 324
click at [617, 256] on div at bounding box center [605, 185] width 146 height 324
click at [580, 292] on div at bounding box center [605, 185] width 146 height 324
click at [594, 248] on div at bounding box center [605, 185] width 146 height 324
click at [611, 306] on div at bounding box center [605, 185] width 146 height 324
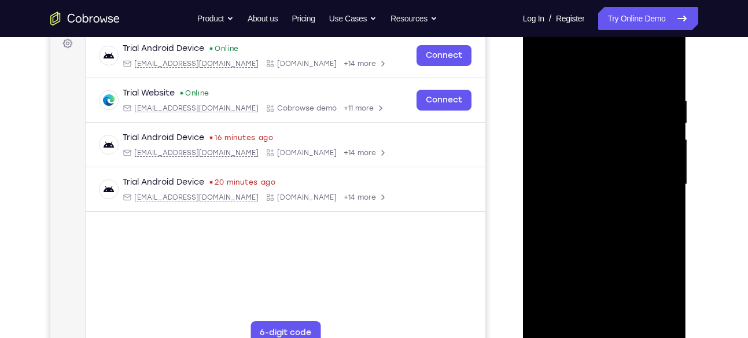
click at [567, 278] on div at bounding box center [605, 185] width 146 height 324
click at [668, 255] on div at bounding box center [605, 185] width 146 height 324
click at [578, 268] on div at bounding box center [605, 185] width 146 height 324
click at [635, 255] on div at bounding box center [605, 185] width 146 height 324
click at [600, 272] on div at bounding box center [605, 185] width 146 height 324
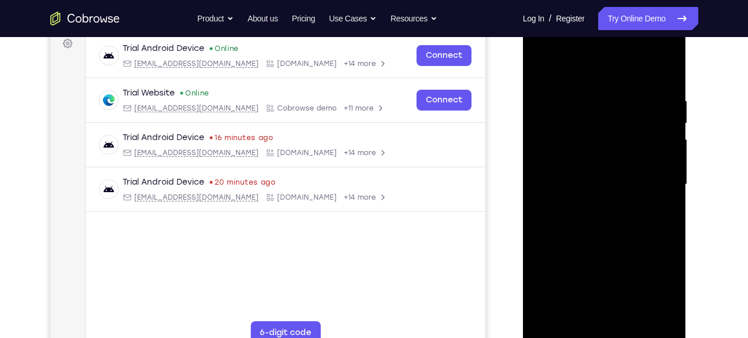
click at [658, 213] on div at bounding box center [605, 185] width 146 height 324
click at [536, 274] on div at bounding box center [605, 185] width 146 height 324
click at [620, 296] on div at bounding box center [605, 185] width 146 height 324
click at [589, 256] on div at bounding box center [605, 185] width 146 height 324
click at [564, 272] on div at bounding box center [605, 185] width 146 height 324
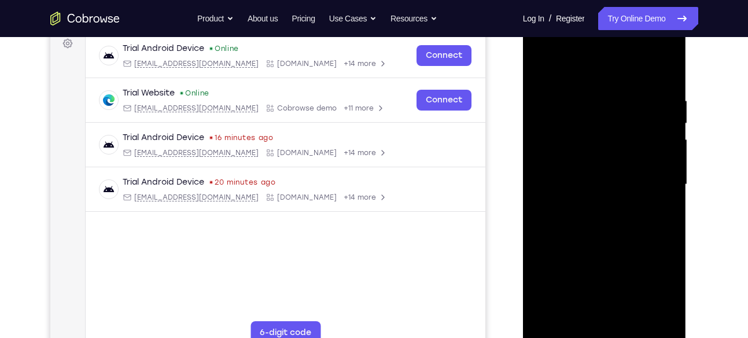
click at [613, 318] on div at bounding box center [605, 185] width 146 height 324
click at [617, 299] on div at bounding box center [605, 185] width 146 height 324
click at [608, 314] on div at bounding box center [605, 185] width 146 height 324
click at [615, 257] on div at bounding box center [605, 185] width 146 height 324
click at [580, 289] on div at bounding box center [605, 185] width 146 height 324
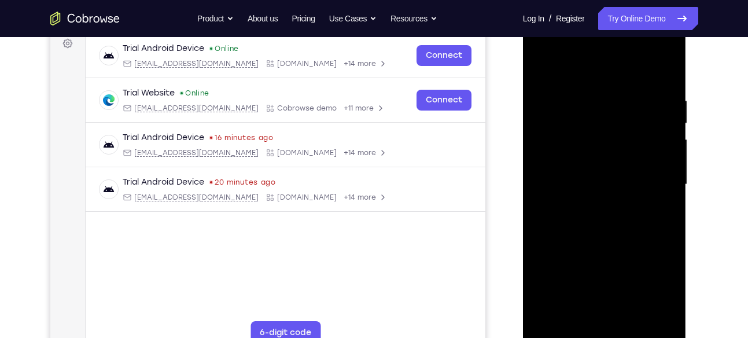
click at [589, 255] on div at bounding box center [605, 185] width 146 height 324
click at [569, 269] on div at bounding box center [605, 185] width 146 height 324
click at [629, 267] on div at bounding box center [605, 185] width 146 height 324
click at [562, 275] on div at bounding box center [605, 185] width 146 height 324
click at [659, 212] on div at bounding box center [605, 185] width 146 height 324
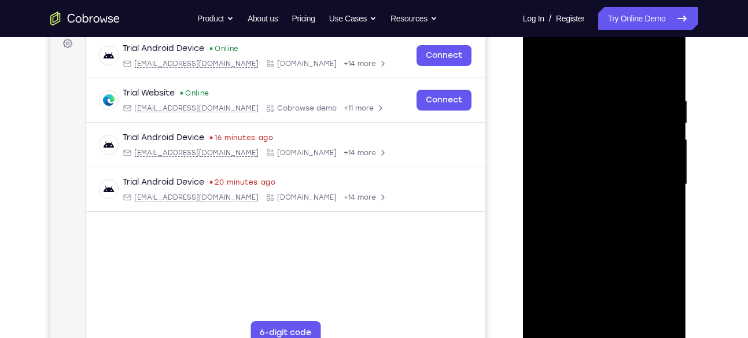
click at [631, 255] on div at bounding box center [605, 185] width 146 height 324
click at [657, 268] on div at bounding box center [605, 185] width 146 height 324
click at [657, 298] on div at bounding box center [605, 185] width 146 height 324
click at [582, 278] on div at bounding box center [605, 185] width 146 height 324
click at [600, 320] on div at bounding box center [605, 185] width 146 height 324
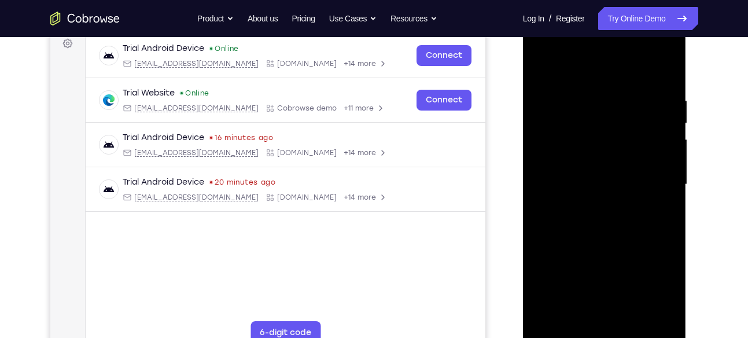
click at [589, 271] on div at bounding box center [605, 185] width 146 height 324
click at [563, 274] on div at bounding box center [605, 185] width 146 height 324
click at [631, 253] on div at bounding box center [605, 185] width 146 height 324
click at [664, 212] on div at bounding box center [605, 185] width 146 height 324
click at [617, 258] on div at bounding box center [605, 185] width 146 height 324
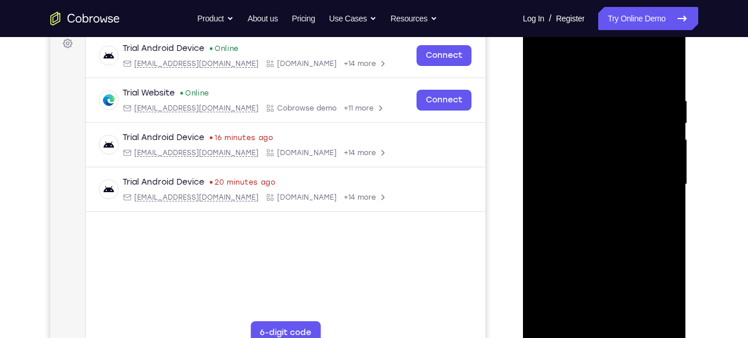
click at [580, 294] on div at bounding box center [605, 185] width 146 height 324
click at [592, 250] on div at bounding box center [605, 185] width 146 height 324
click at [567, 271] on div at bounding box center [605, 185] width 146 height 324
click at [668, 291] on div at bounding box center [605, 185] width 146 height 324
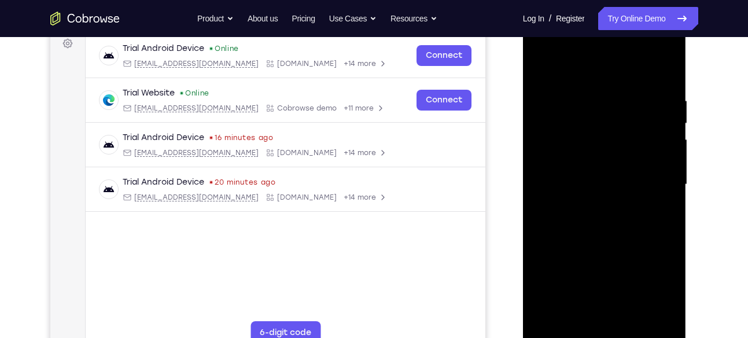
click at [668, 291] on div at bounding box center [605, 185] width 146 height 324
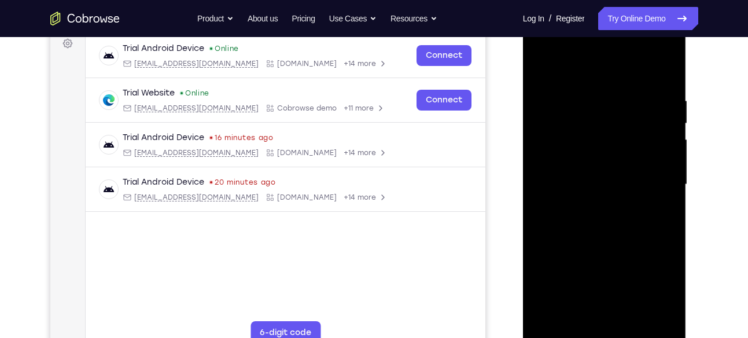
drag, startPoint x: 668, startPoint y: 291, endPoint x: 604, endPoint y: 274, distance: 66.4
click at [604, 274] on div at bounding box center [605, 185] width 146 height 324
click at [668, 292] on div at bounding box center [605, 185] width 146 height 324
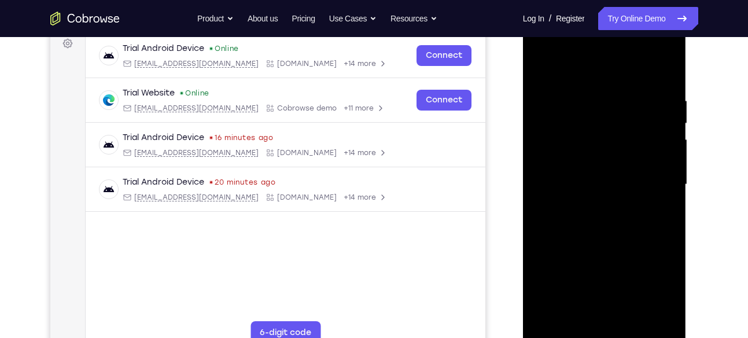
click at [576, 256] on div at bounding box center [605, 185] width 146 height 324
click at [619, 297] on div at bounding box center [605, 185] width 146 height 324
click at [590, 275] on div at bounding box center [605, 185] width 146 height 324
click at [615, 294] on div at bounding box center [605, 185] width 146 height 324
click at [607, 277] on div at bounding box center [605, 185] width 146 height 324
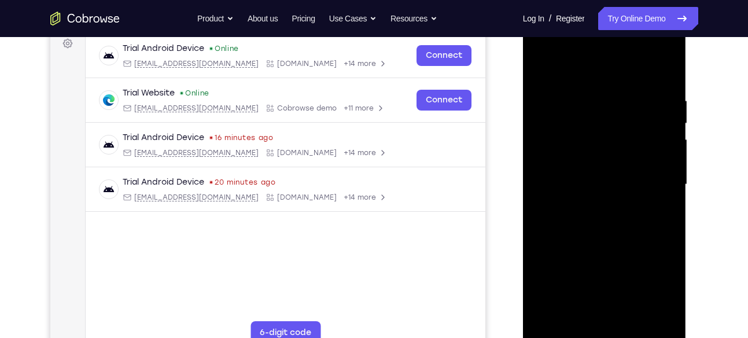
click at [607, 309] on div at bounding box center [605, 185] width 146 height 324
drag, startPoint x: 648, startPoint y: 275, endPoint x: 622, endPoint y: 272, distance: 26.7
click at [622, 272] on div at bounding box center [605, 185] width 146 height 324
click at [613, 315] on div at bounding box center [605, 185] width 146 height 324
click at [601, 267] on div at bounding box center [605, 185] width 146 height 324
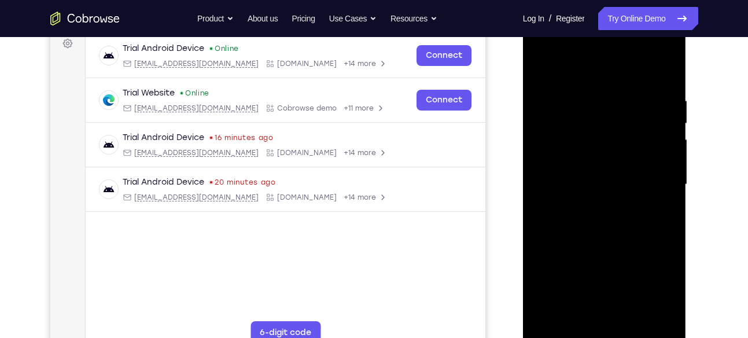
click at [644, 277] on div at bounding box center [605, 185] width 146 height 324
click at [577, 275] on div at bounding box center [605, 185] width 146 height 324
click at [603, 271] on div at bounding box center [605, 185] width 146 height 324
click at [583, 291] on div at bounding box center [605, 185] width 146 height 324
click at [654, 250] on div at bounding box center [605, 185] width 146 height 324
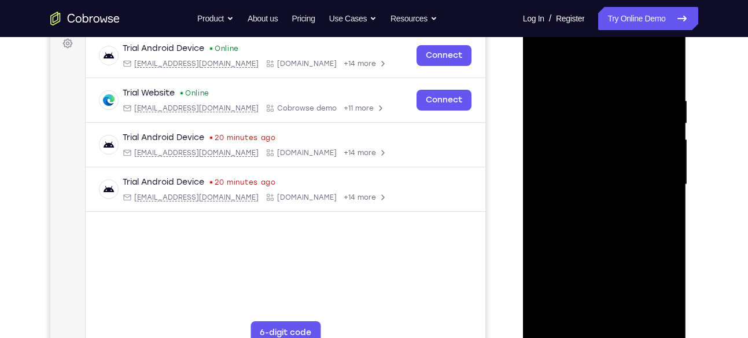
click at [658, 212] on div at bounding box center [605, 185] width 146 height 324
click at [607, 271] on div at bounding box center [605, 185] width 146 height 324
click at [629, 275] on div at bounding box center [605, 185] width 146 height 324
click at [633, 249] on div at bounding box center [605, 185] width 146 height 324
click at [607, 268] on div at bounding box center [605, 185] width 146 height 324
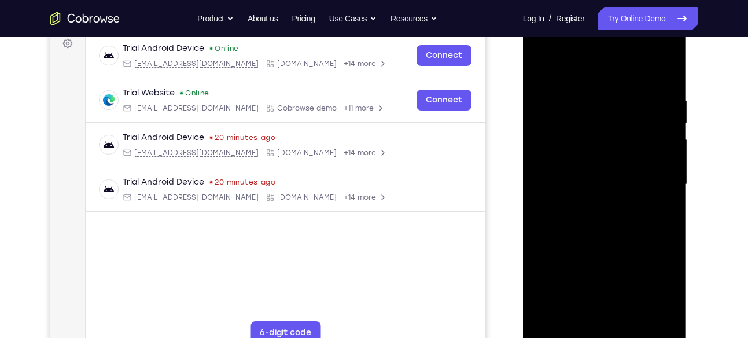
click at [577, 298] on div at bounding box center [605, 185] width 146 height 324
click at [653, 296] on div at bounding box center [605, 185] width 146 height 324
click at [629, 252] on div at bounding box center [605, 185] width 146 height 324
click at [653, 211] on div at bounding box center [605, 185] width 146 height 324
click at [657, 213] on div at bounding box center [605, 185] width 146 height 324
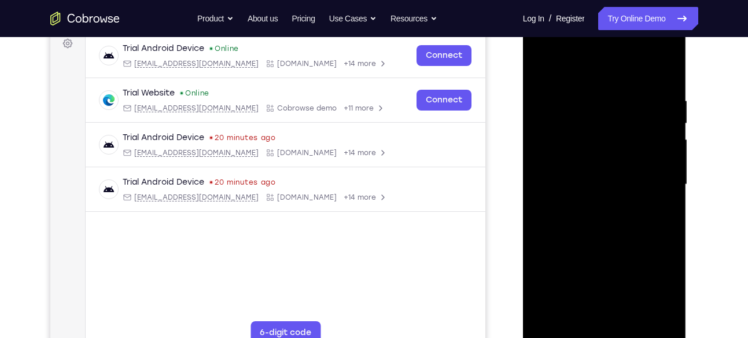
click at [543, 69] on div at bounding box center [605, 185] width 146 height 324
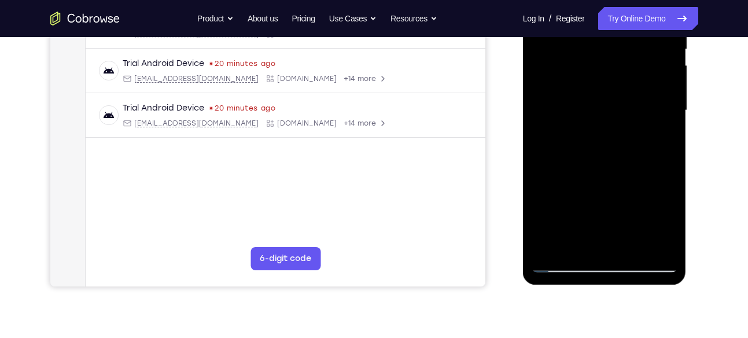
scroll to position [253, 0]
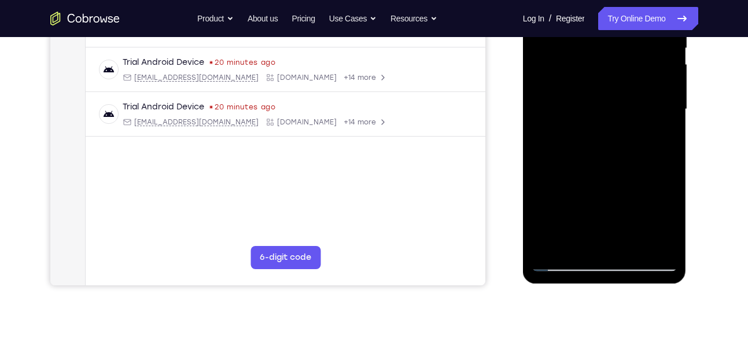
click at [633, 245] on div at bounding box center [605, 109] width 146 height 324
drag, startPoint x: 607, startPoint y: 141, endPoint x: 620, endPoint y: 73, distance: 68.3
click at [620, 73] on div at bounding box center [605, 109] width 146 height 324
drag, startPoint x: 628, startPoint y: 185, endPoint x: 629, endPoint y: 136, distance: 49.2
click at [629, 136] on div at bounding box center [605, 109] width 146 height 324
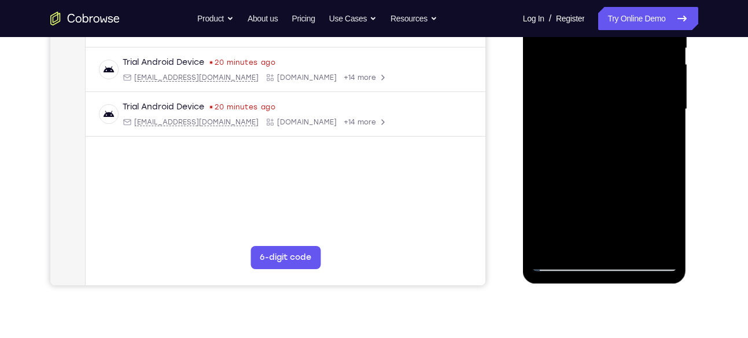
scroll to position [282, 0]
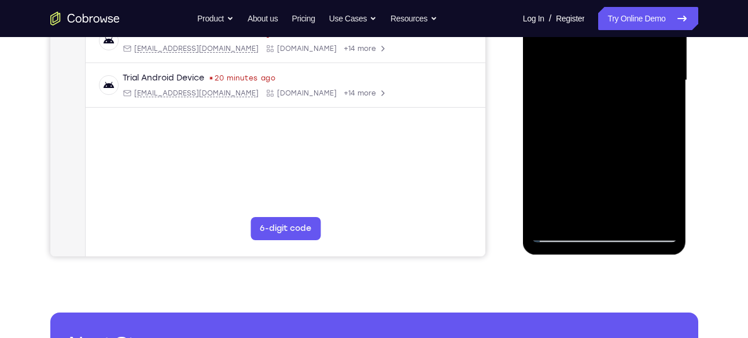
drag, startPoint x: 619, startPoint y: 150, endPoint x: 607, endPoint y: 94, distance: 58.0
click at [607, 94] on div at bounding box center [605, 80] width 146 height 324
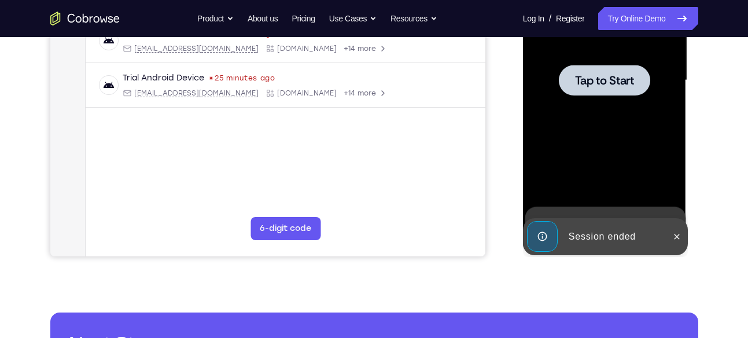
click at [566, 65] on div at bounding box center [604, 80] width 91 height 31
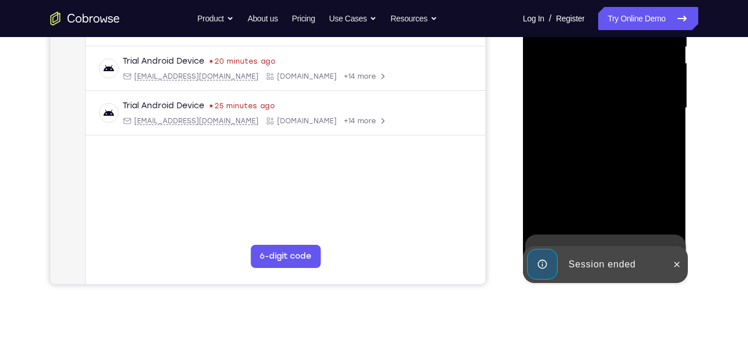
scroll to position [255, 0]
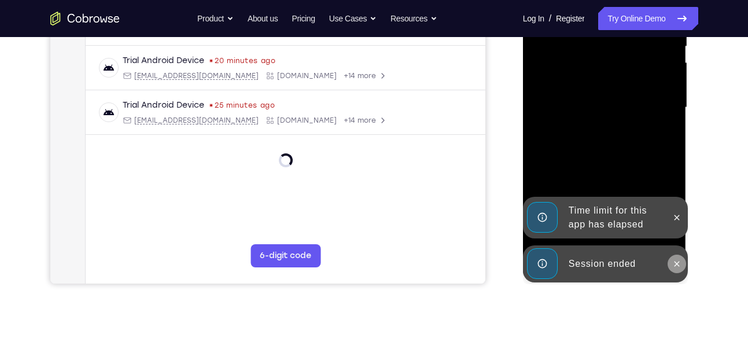
click at [676, 268] on button at bounding box center [677, 264] width 19 height 19
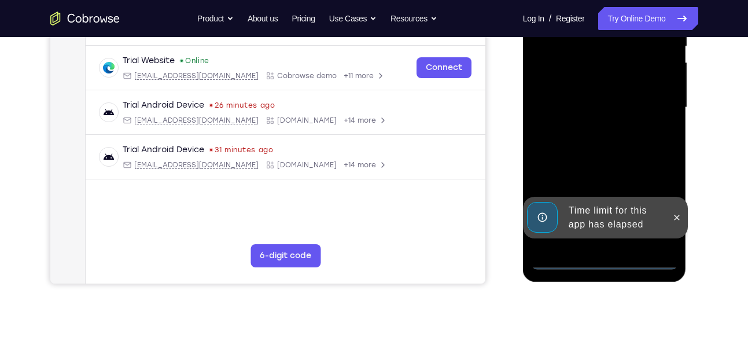
click at [676, 238] on div "Time limit for this app has elapsed" at bounding box center [605, 218] width 165 height 42
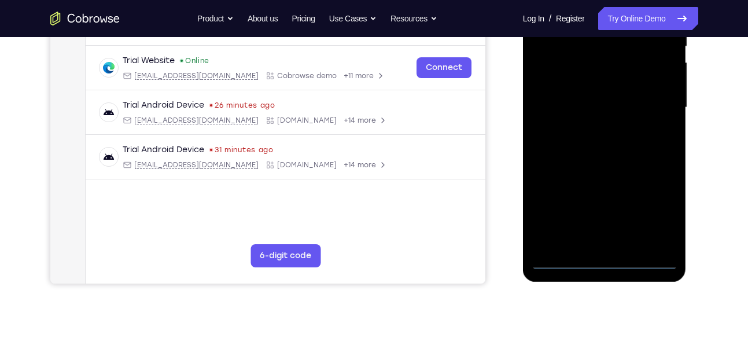
click at [602, 257] on div at bounding box center [605, 108] width 146 height 324
click at [603, 261] on div at bounding box center [605, 108] width 146 height 324
click at [657, 208] on div at bounding box center [605, 108] width 146 height 324
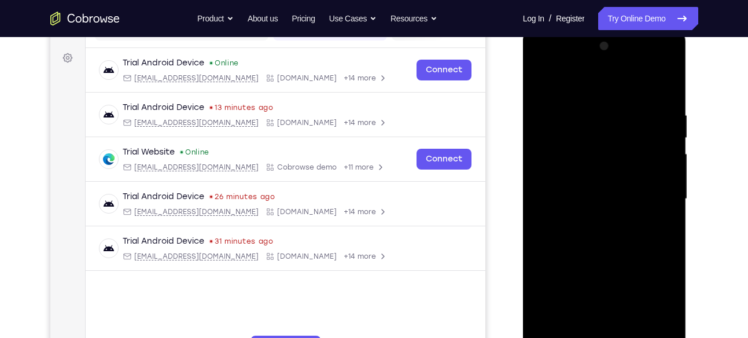
scroll to position [145, 0]
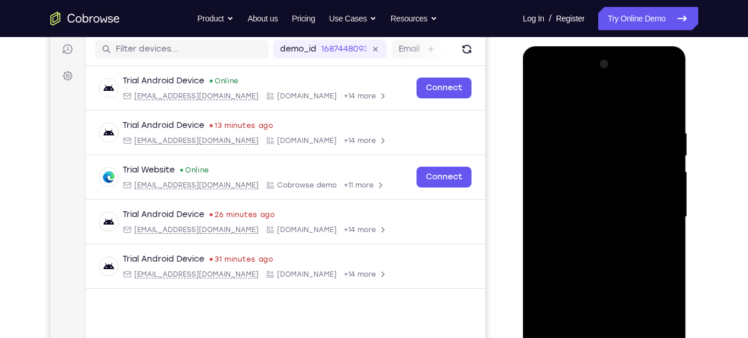
click at [553, 90] on div at bounding box center [605, 217] width 146 height 324
click at [654, 218] on div at bounding box center [605, 217] width 146 height 324
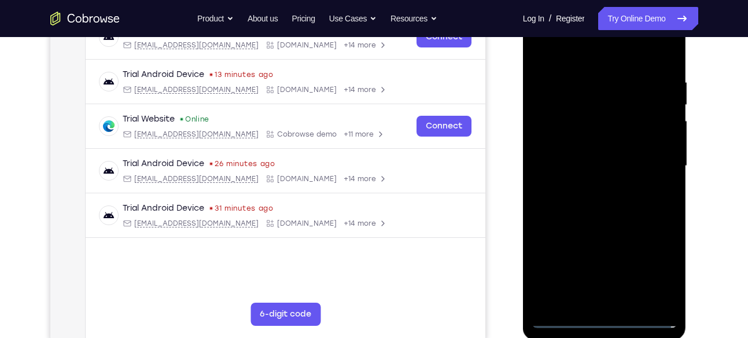
scroll to position [179, 0]
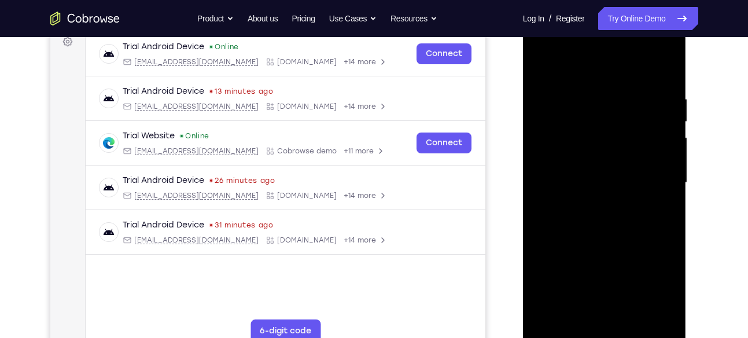
click at [588, 205] on div at bounding box center [605, 183] width 146 height 324
click at [585, 177] on div at bounding box center [605, 183] width 146 height 324
click at [584, 164] on div at bounding box center [605, 183] width 146 height 324
click at [598, 186] on div at bounding box center [605, 183] width 146 height 324
click at [598, 222] on div at bounding box center [605, 183] width 146 height 324
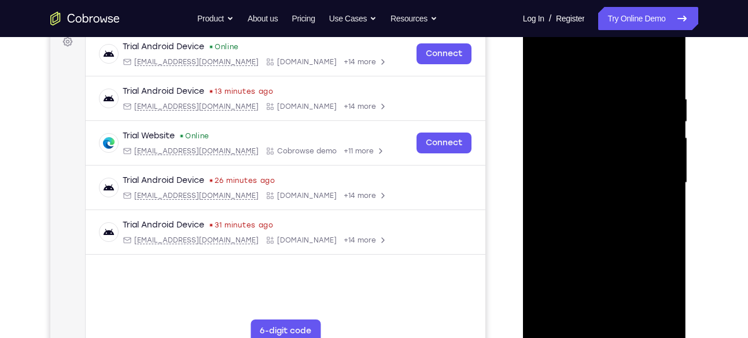
click at [598, 222] on div at bounding box center [605, 183] width 146 height 324
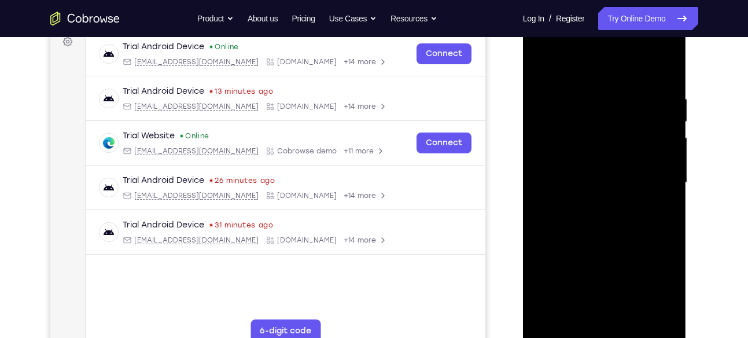
click at [598, 222] on div at bounding box center [605, 183] width 146 height 324
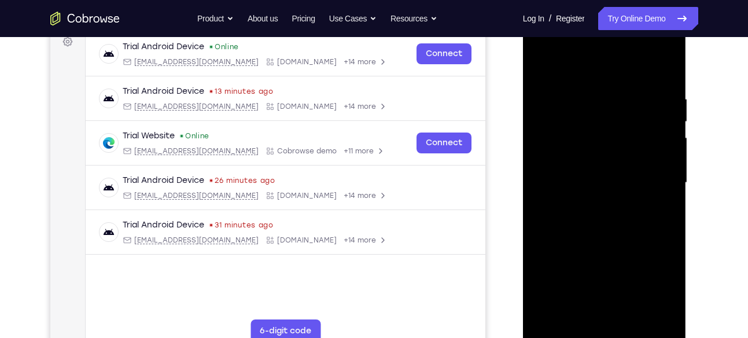
click at [598, 222] on div at bounding box center [605, 183] width 146 height 324
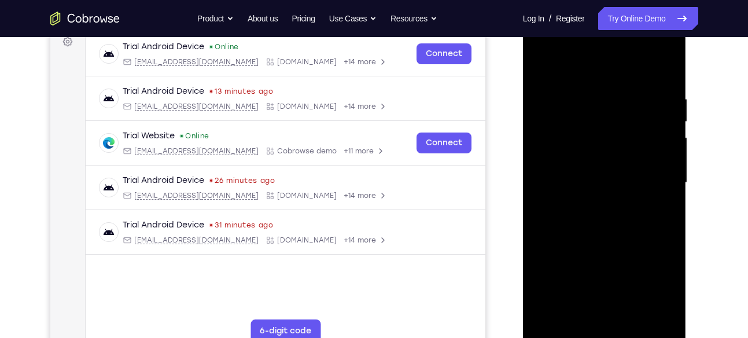
click at [598, 222] on div at bounding box center [605, 183] width 146 height 324
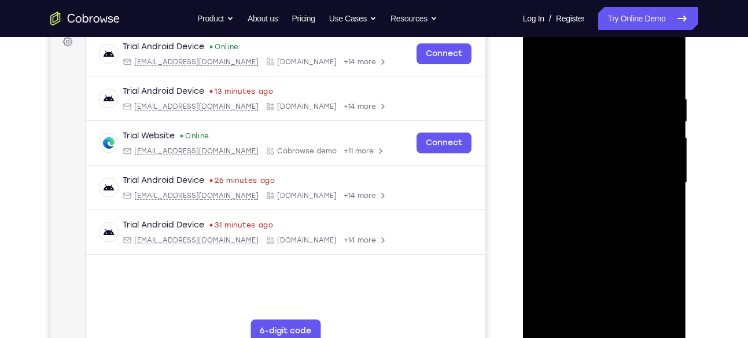
click at [598, 222] on div at bounding box center [605, 183] width 146 height 324
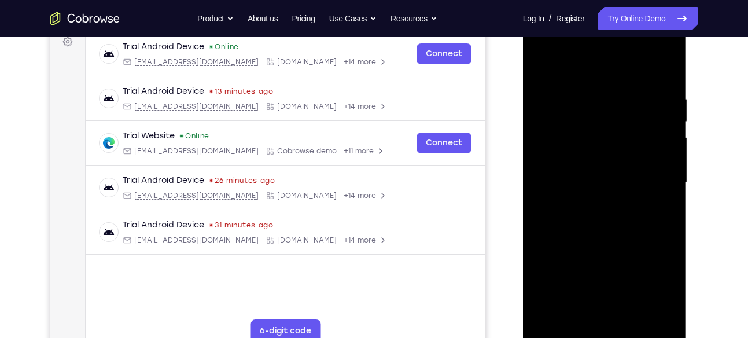
click at [598, 222] on div at bounding box center [605, 183] width 146 height 324
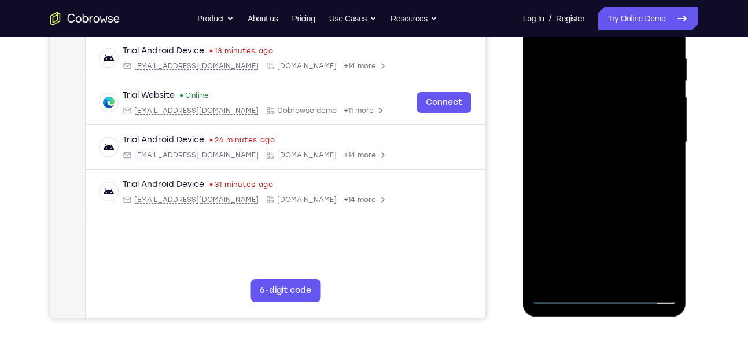
scroll to position [222, 0]
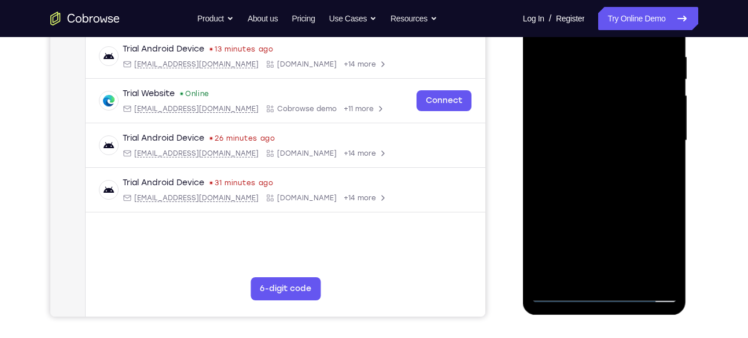
click at [607, 188] on div at bounding box center [605, 141] width 146 height 324
click at [633, 275] on div at bounding box center [605, 141] width 146 height 324
click at [606, 201] on div at bounding box center [605, 141] width 146 height 324
click at [595, 116] on div at bounding box center [605, 141] width 146 height 324
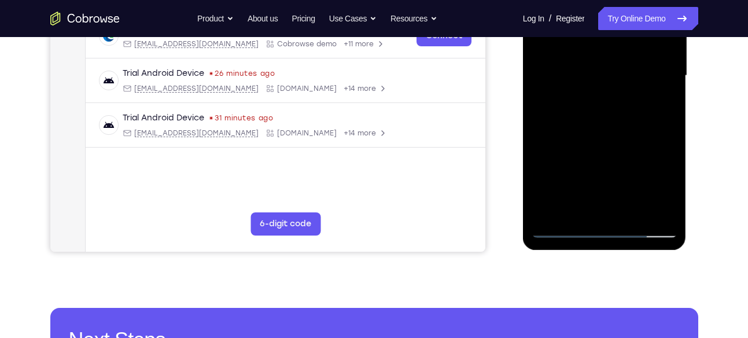
click at [563, 227] on div at bounding box center [605, 76] width 146 height 324
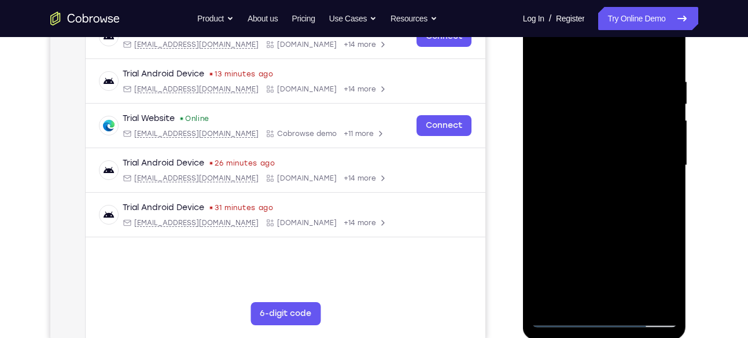
scroll to position [178, 0]
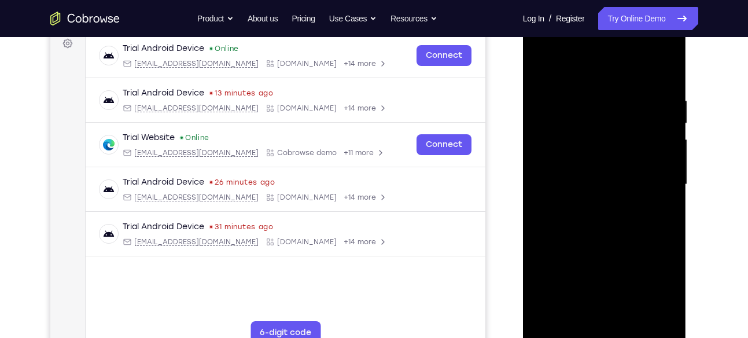
click at [544, 68] on div at bounding box center [605, 185] width 146 height 324
click at [600, 95] on div at bounding box center [605, 185] width 146 height 324
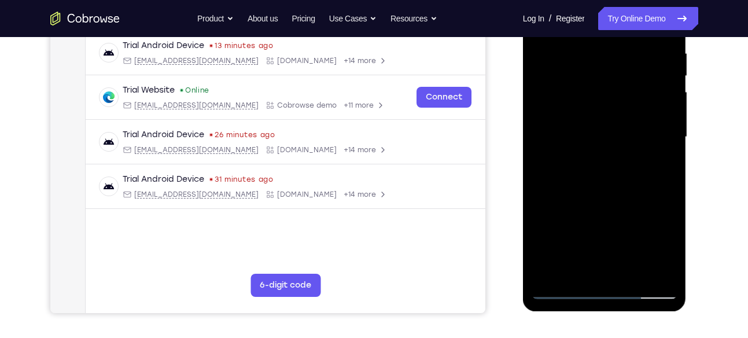
scroll to position [227, 0]
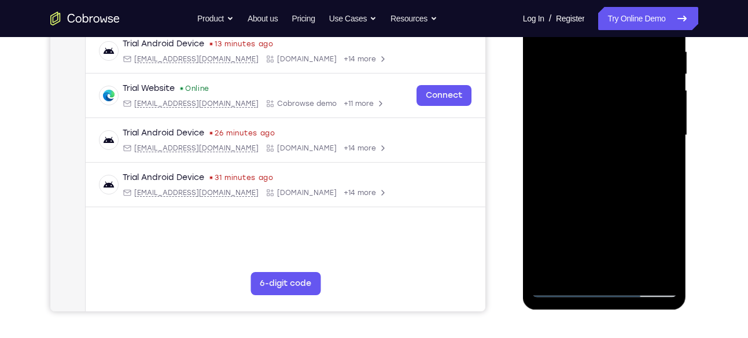
click at [655, 139] on div at bounding box center [605, 135] width 146 height 324
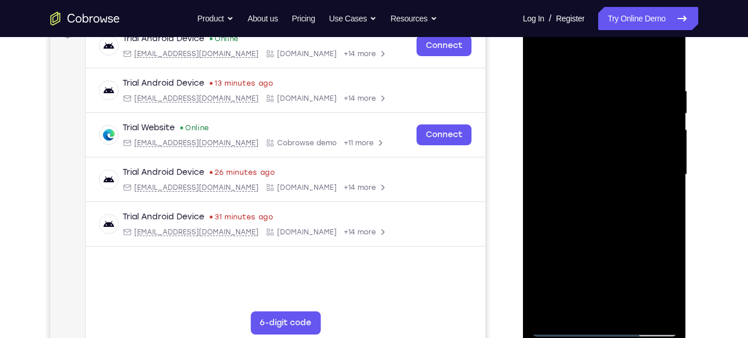
scroll to position [181, 0]
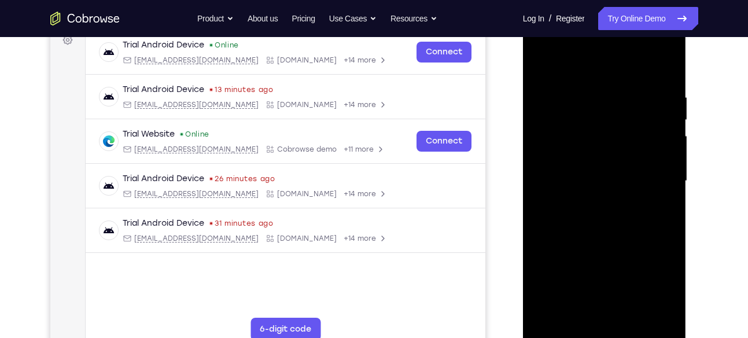
click at [657, 119] on div at bounding box center [605, 181] width 146 height 324
drag, startPoint x: 657, startPoint y: 119, endPoint x: 506, endPoint y: 132, distance: 151.6
click at [523, 132] on html "Online web based iOS Simulators and Android Emulators. Run iPhone, iPad, Mobile…" at bounding box center [605, 183] width 165 height 347
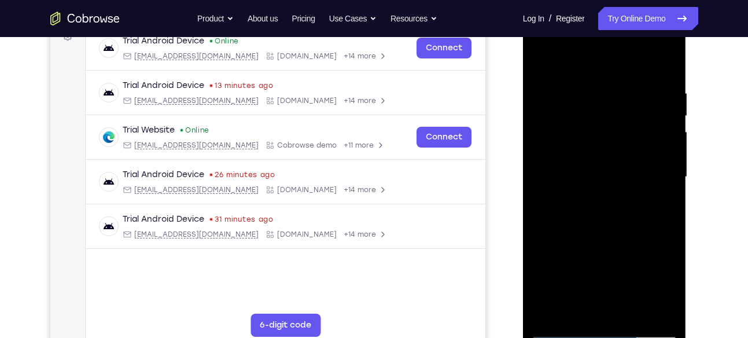
scroll to position [187, 0]
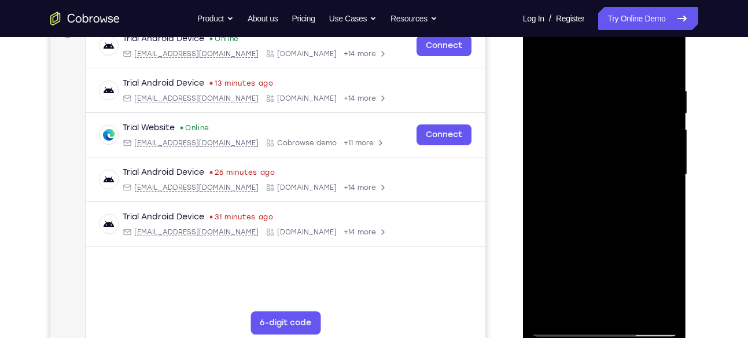
click at [661, 145] on div at bounding box center [605, 175] width 146 height 324
click at [665, 146] on div at bounding box center [605, 175] width 146 height 324
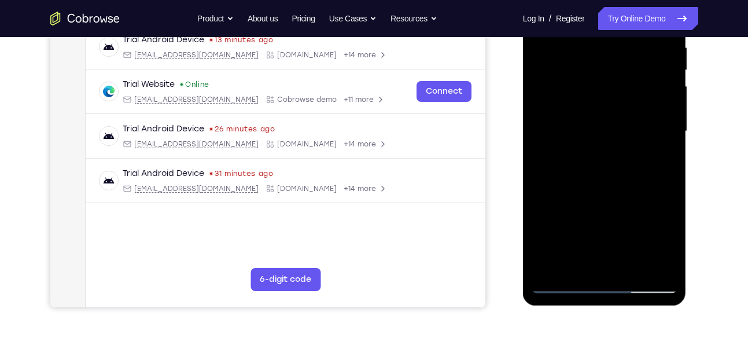
scroll to position [233, 0]
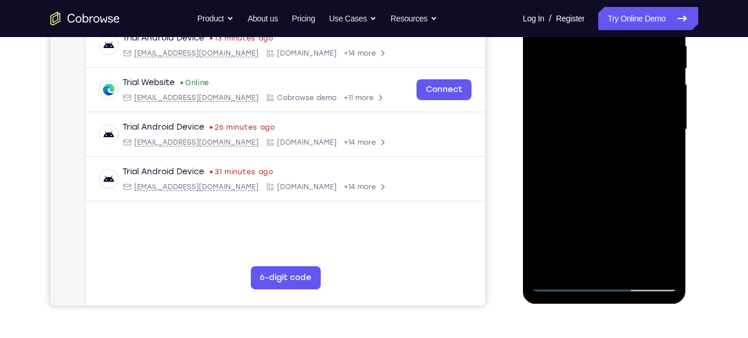
click at [665, 146] on div at bounding box center [605, 130] width 146 height 324
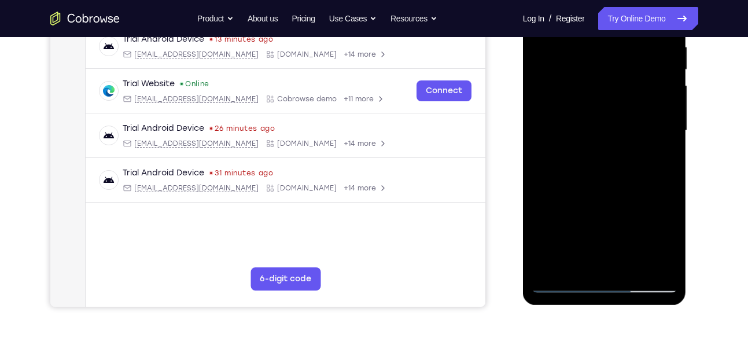
scroll to position [227, 0]
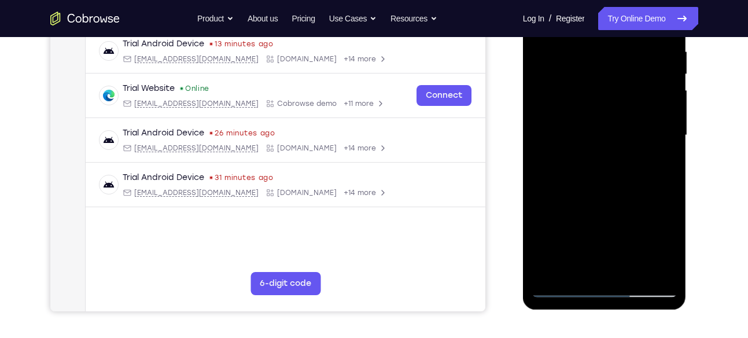
click at [665, 146] on div at bounding box center [605, 135] width 146 height 324
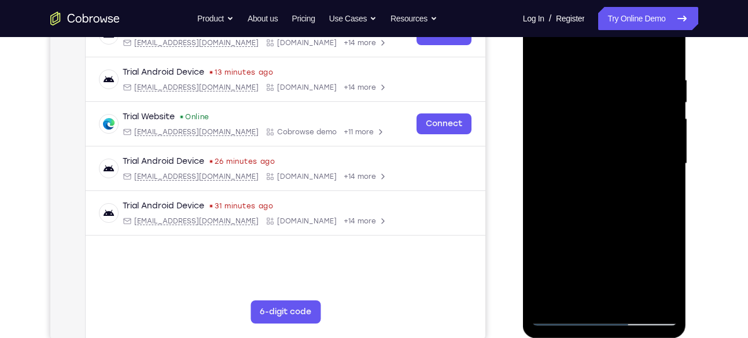
scroll to position [194, 0]
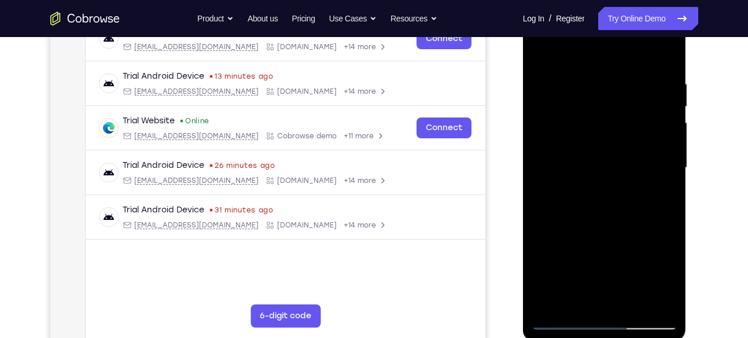
click at [665, 146] on div at bounding box center [605, 168] width 146 height 324
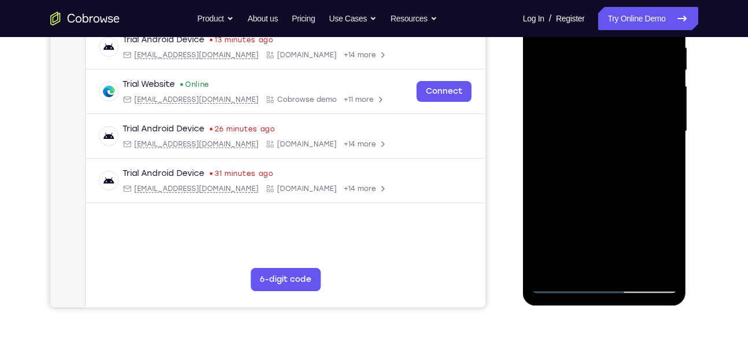
click at [665, 146] on div at bounding box center [605, 131] width 146 height 324
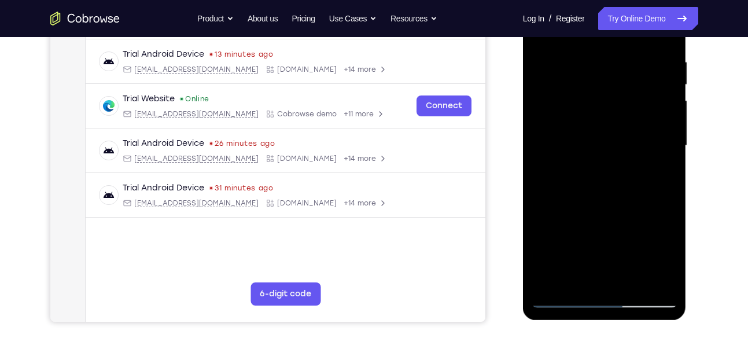
scroll to position [209, 0]
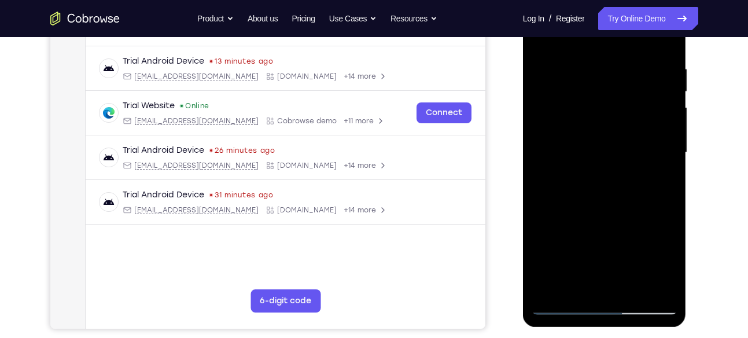
click at [665, 146] on div at bounding box center [605, 153] width 146 height 324
drag, startPoint x: 665, startPoint y: 124, endPoint x: 548, endPoint y: 149, distance: 119.4
click at [548, 149] on div at bounding box center [605, 153] width 146 height 324
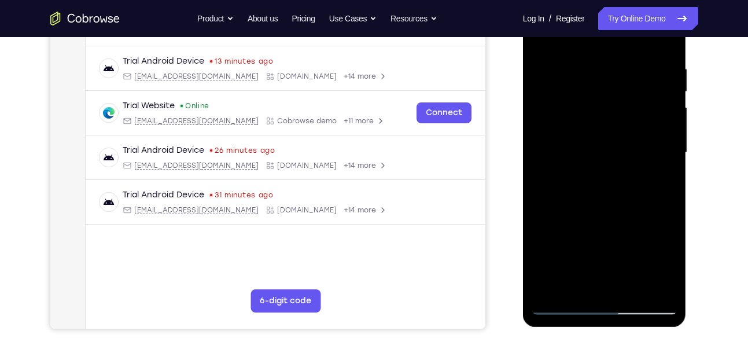
scroll to position [200, 0]
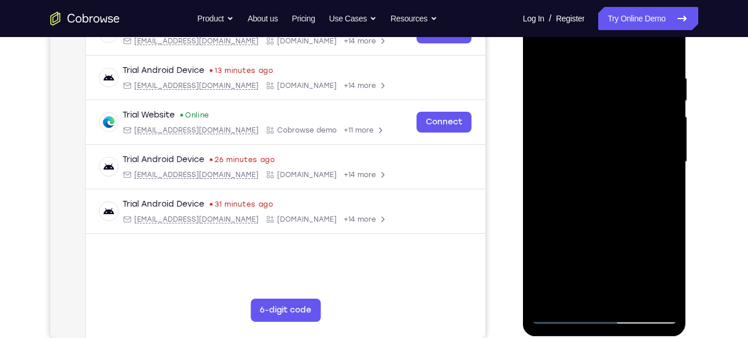
drag, startPoint x: 662, startPoint y: 137, endPoint x: 535, endPoint y: 136, distance: 127.3
click at [535, 136] on div at bounding box center [605, 162] width 146 height 324
drag, startPoint x: 658, startPoint y: 137, endPoint x: 1034, endPoint y: 113, distance: 376.2
click at [523, 122] on html "Online web based iOS Simulators and Android Emulators. Run iPhone, iPad, Mobile…" at bounding box center [605, 164] width 165 height 347
drag, startPoint x: 651, startPoint y: 130, endPoint x: 523, endPoint y: 135, distance: 127.9
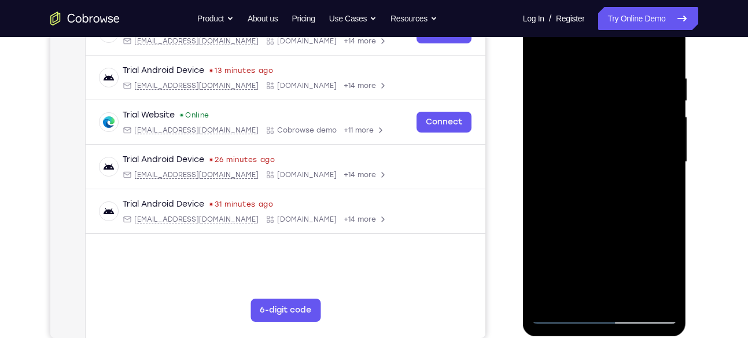
click at [523, 135] on div at bounding box center [605, 163] width 164 height 345
click at [661, 132] on div at bounding box center [605, 162] width 146 height 324
drag, startPoint x: 661, startPoint y: 132, endPoint x: 569, endPoint y: 118, distance: 93.0
click at [569, 118] on div at bounding box center [605, 162] width 146 height 324
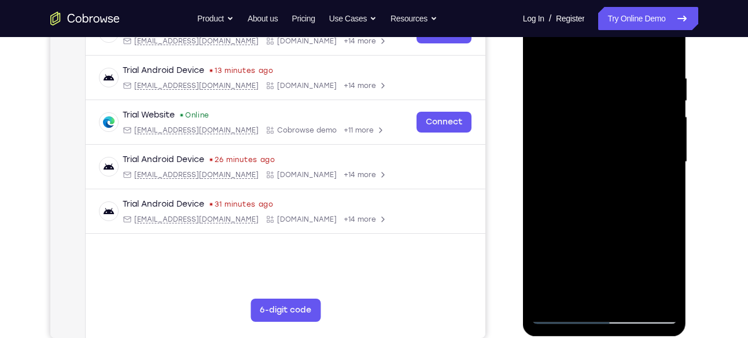
drag, startPoint x: 656, startPoint y: 116, endPoint x: 563, endPoint y: 100, distance: 94.5
click at [563, 100] on div at bounding box center [605, 162] width 146 height 324
click at [665, 110] on div at bounding box center [605, 162] width 146 height 324
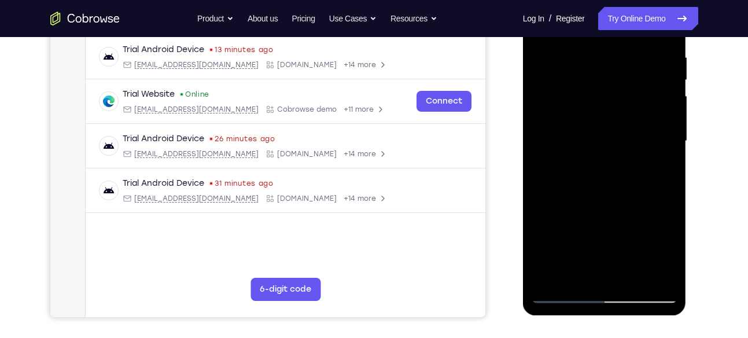
scroll to position [220, 0]
click at [665, 110] on div at bounding box center [605, 142] width 146 height 324
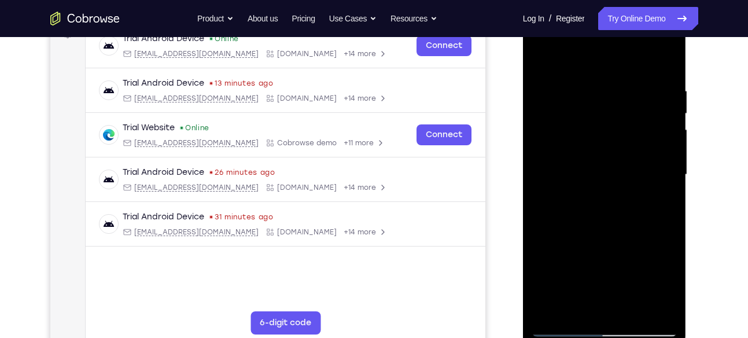
click at [665, 110] on div at bounding box center [605, 175] width 146 height 324
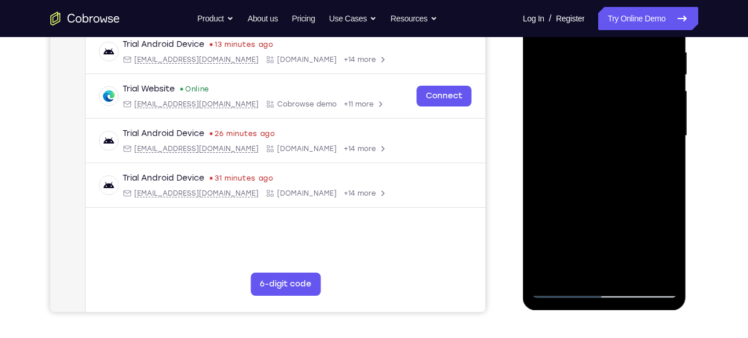
click at [665, 110] on div at bounding box center [605, 136] width 146 height 324
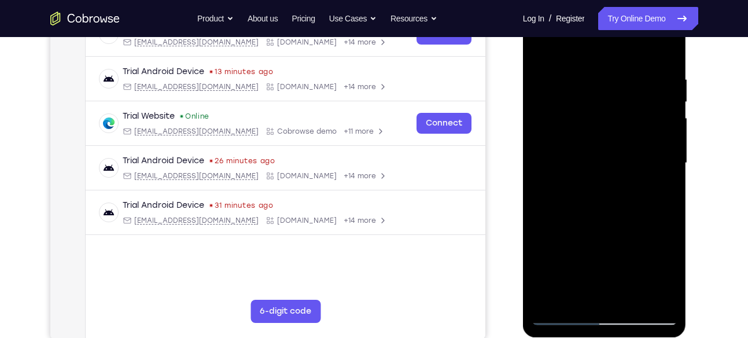
click at [665, 110] on div at bounding box center [605, 163] width 146 height 324
click at [666, 49] on div at bounding box center [605, 163] width 146 height 324
drag, startPoint x: 603, startPoint y: 59, endPoint x: 591, endPoint y: 261, distance: 202.8
click at [591, 261] on div at bounding box center [605, 163] width 146 height 324
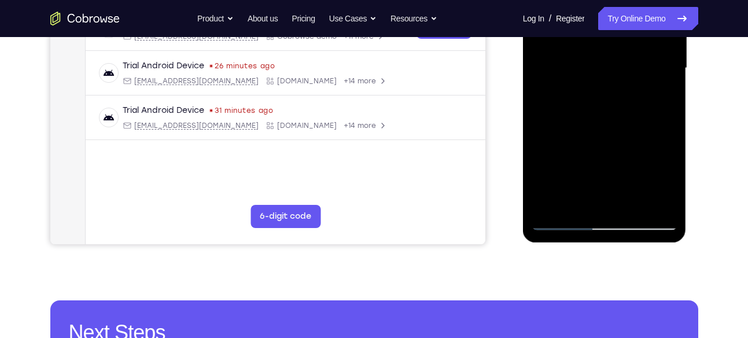
scroll to position [296, 0]
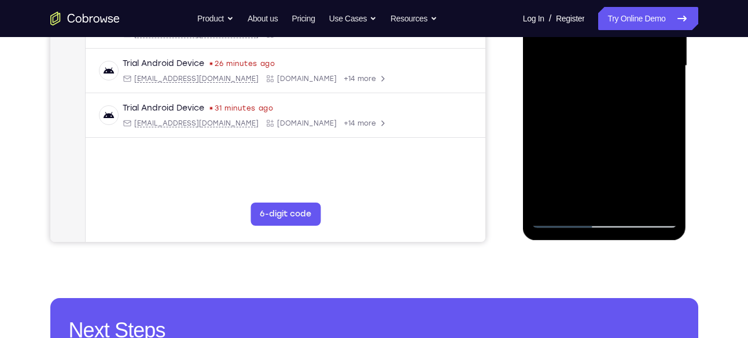
click at [629, 204] on div at bounding box center [605, 66] width 146 height 324
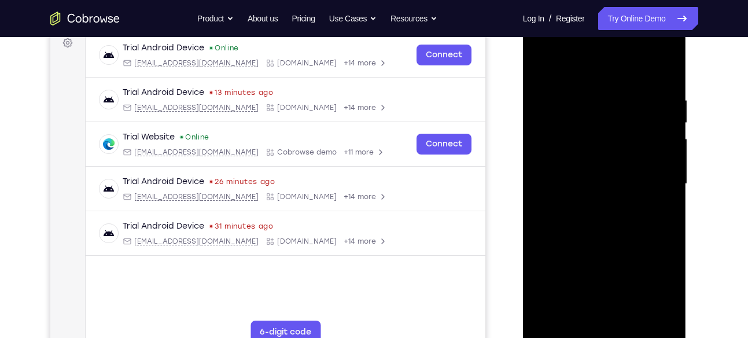
scroll to position [178, 0]
click at [538, 63] on div at bounding box center [605, 185] width 146 height 324
click at [593, 88] on div at bounding box center [605, 185] width 146 height 324
click at [643, 123] on div at bounding box center [605, 185] width 146 height 324
click at [664, 122] on div at bounding box center [605, 185] width 146 height 324
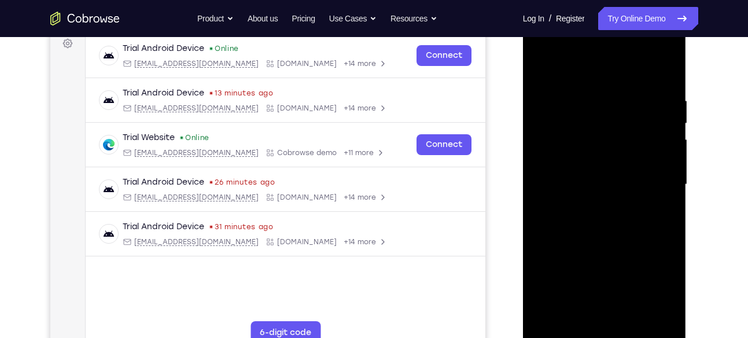
click at [664, 122] on div at bounding box center [605, 185] width 146 height 324
click at [665, 100] on div at bounding box center [605, 185] width 146 height 324
click at [666, 71] on div at bounding box center [605, 185] width 146 height 324
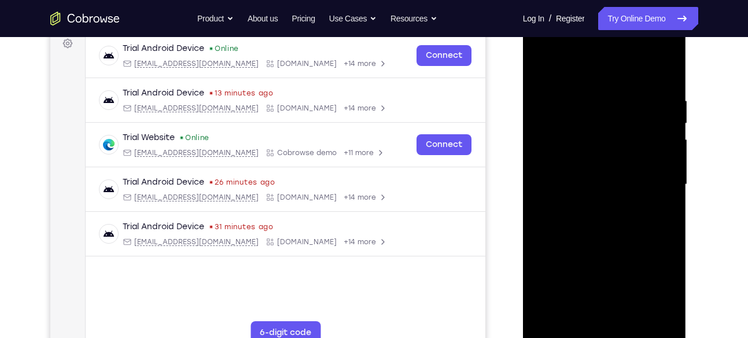
drag, startPoint x: 603, startPoint y: 80, endPoint x: 592, endPoint y: 286, distance: 206.8
click at [592, 286] on div at bounding box center [605, 185] width 146 height 324
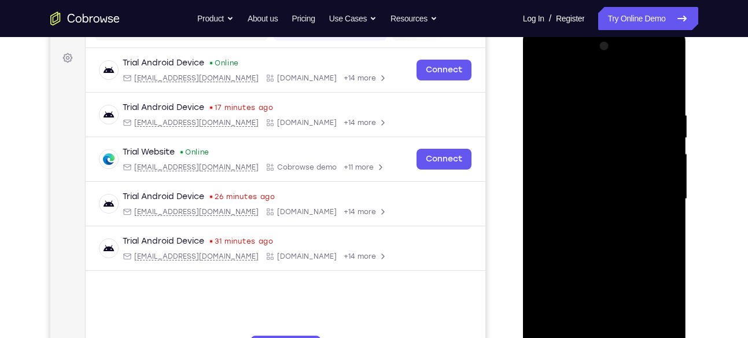
scroll to position [159, 0]
